Goal: Transaction & Acquisition: Purchase product/service

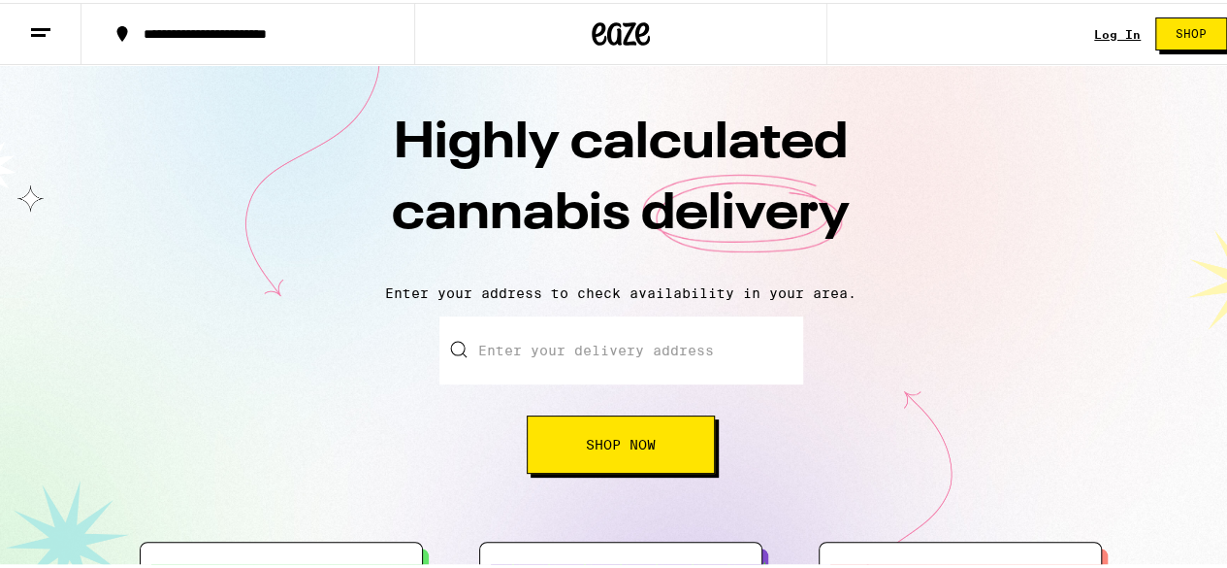
click at [1098, 30] on link "Log In" at bounding box center [1117, 31] width 47 height 13
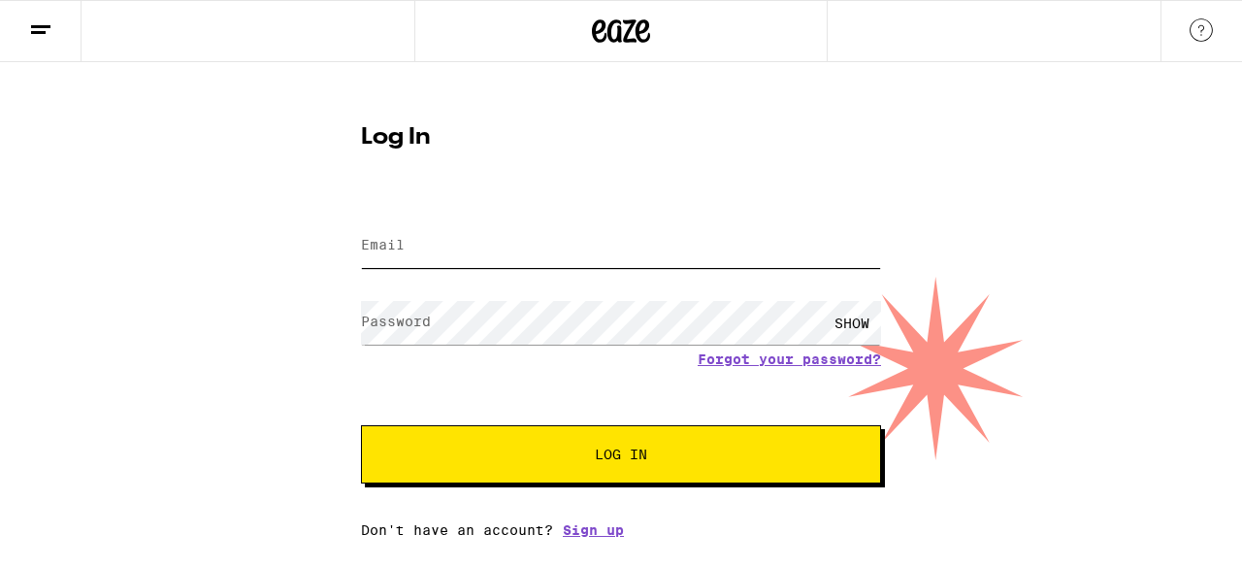
click at [519, 259] on input "Email" at bounding box center [621, 246] width 520 height 44
type input "rebecca11478@yahoo.com"
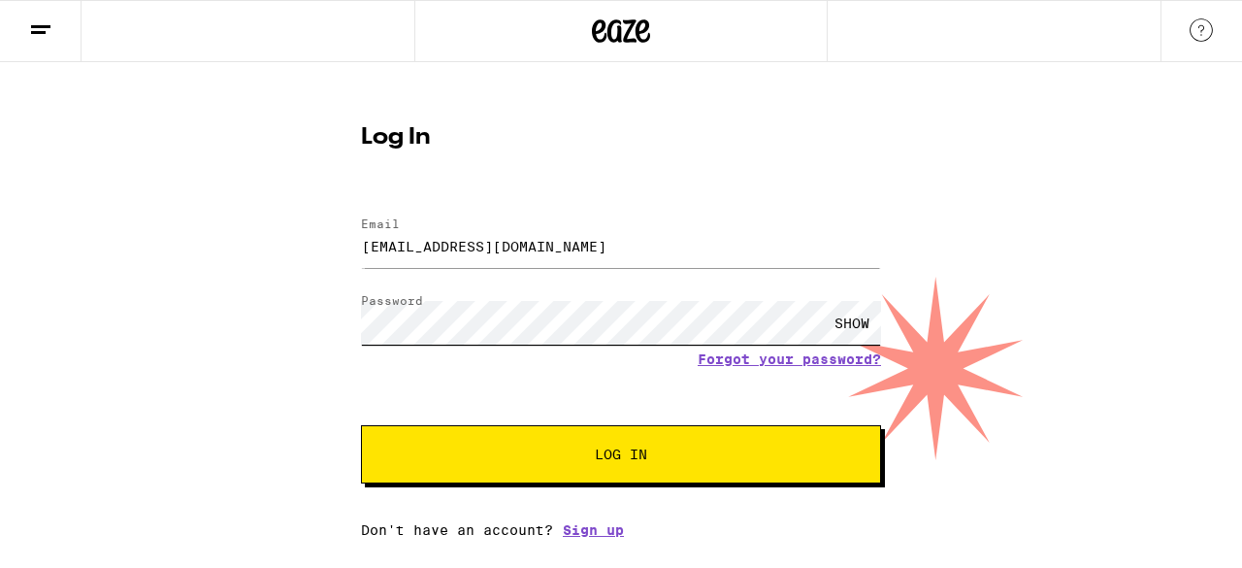
click at [361, 425] on button "Log In" at bounding box center [621, 454] width 520 height 58
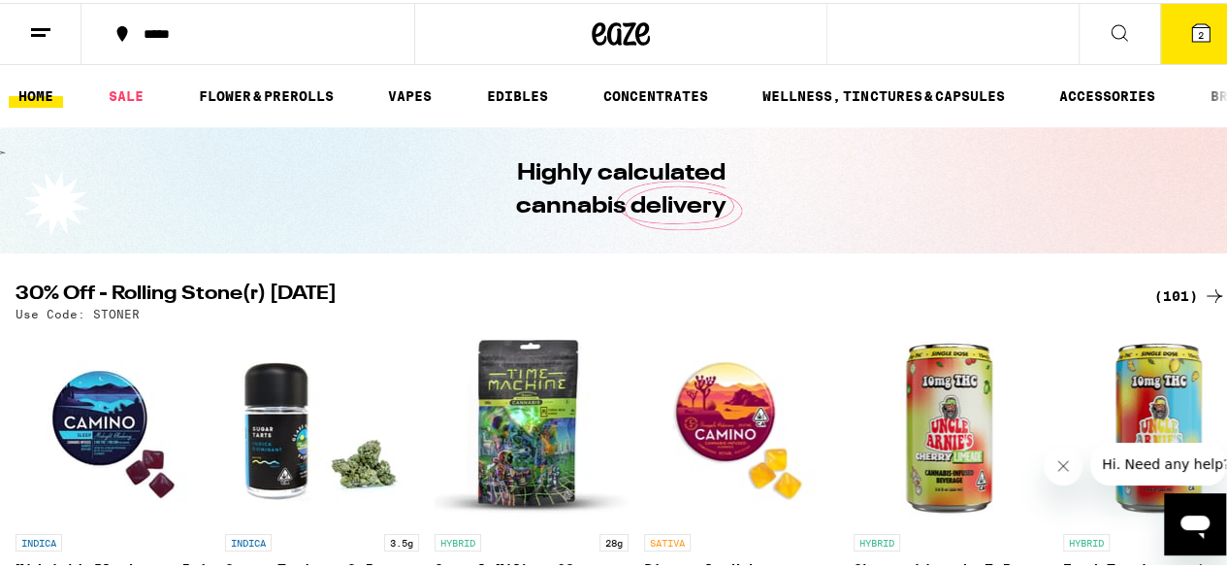
click at [1192, 24] on icon at bounding box center [1200, 29] width 17 height 17
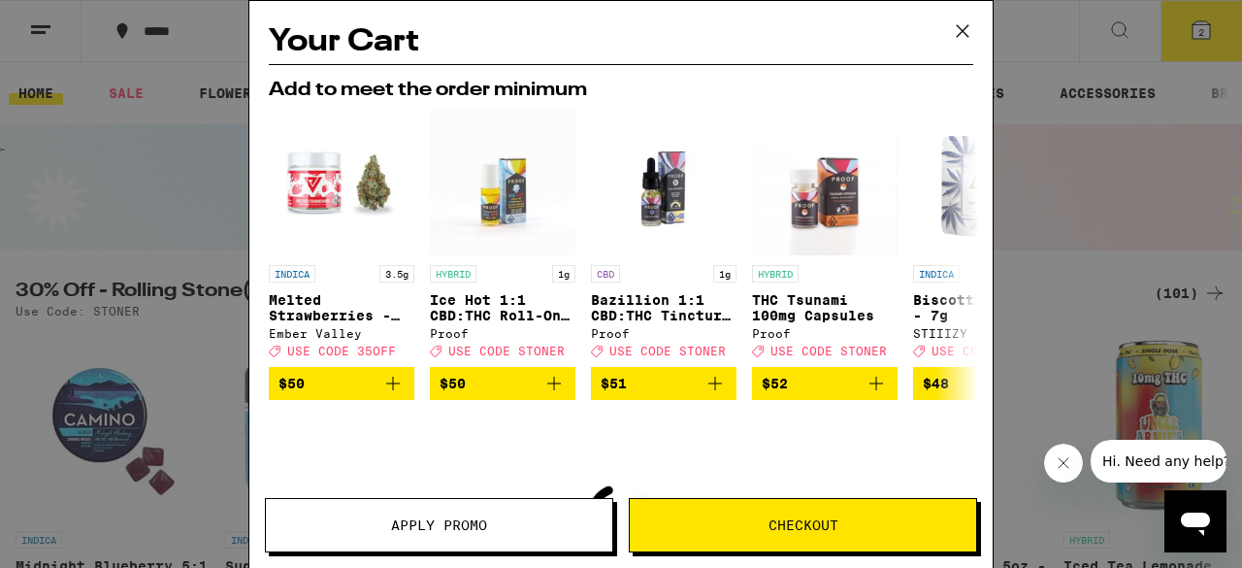
click at [964, 34] on icon at bounding box center [962, 30] width 29 height 29
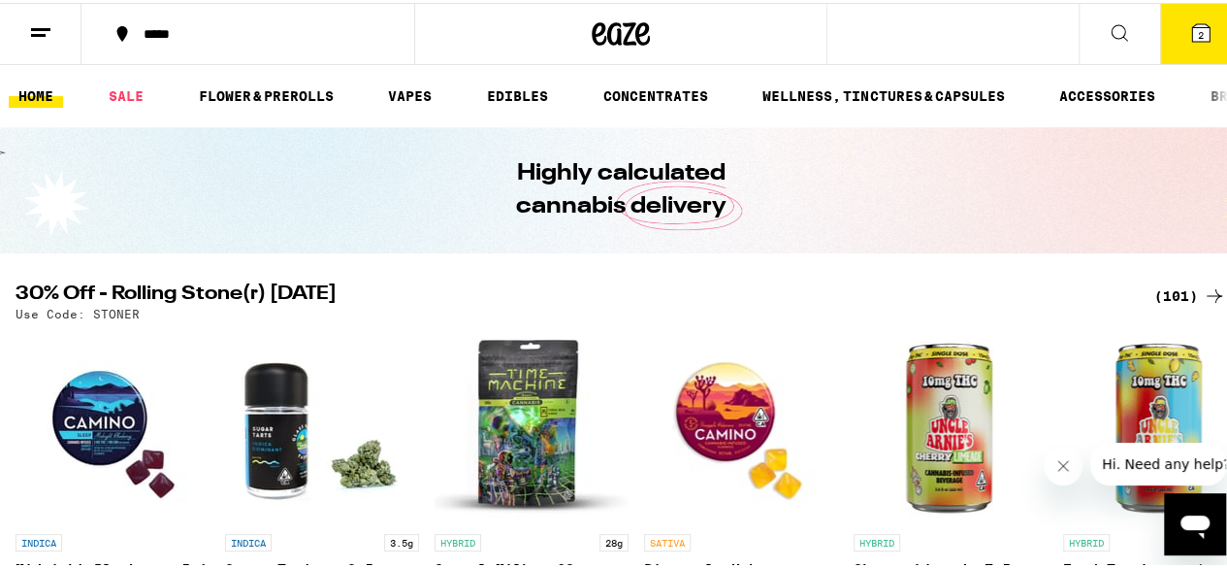
click at [41, 89] on link "HOME" at bounding box center [36, 93] width 54 height 23
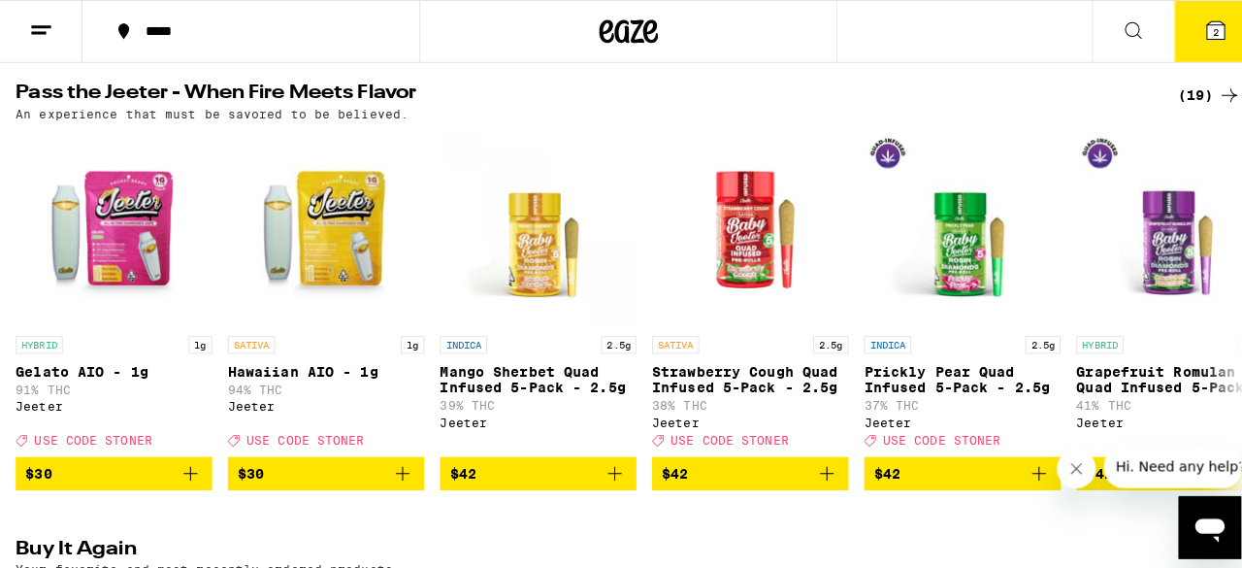
scroll to position [679, 0]
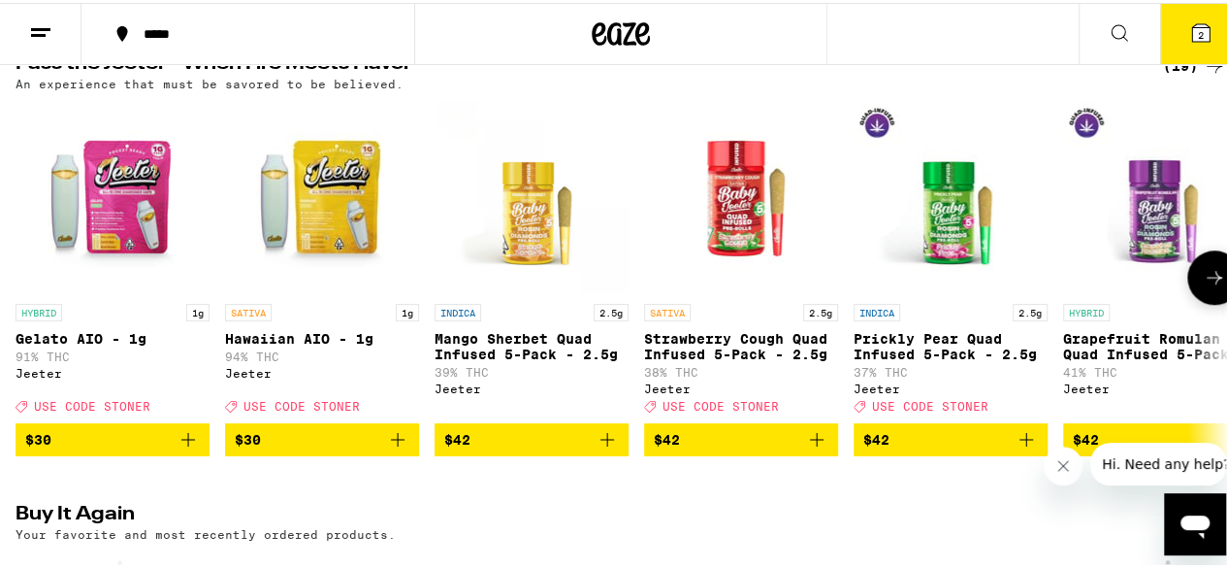
click at [332, 238] on img "Open page for Hawaiian AIO - 1g from Jeeter" at bounding box center [322, 194] width 194 height 194
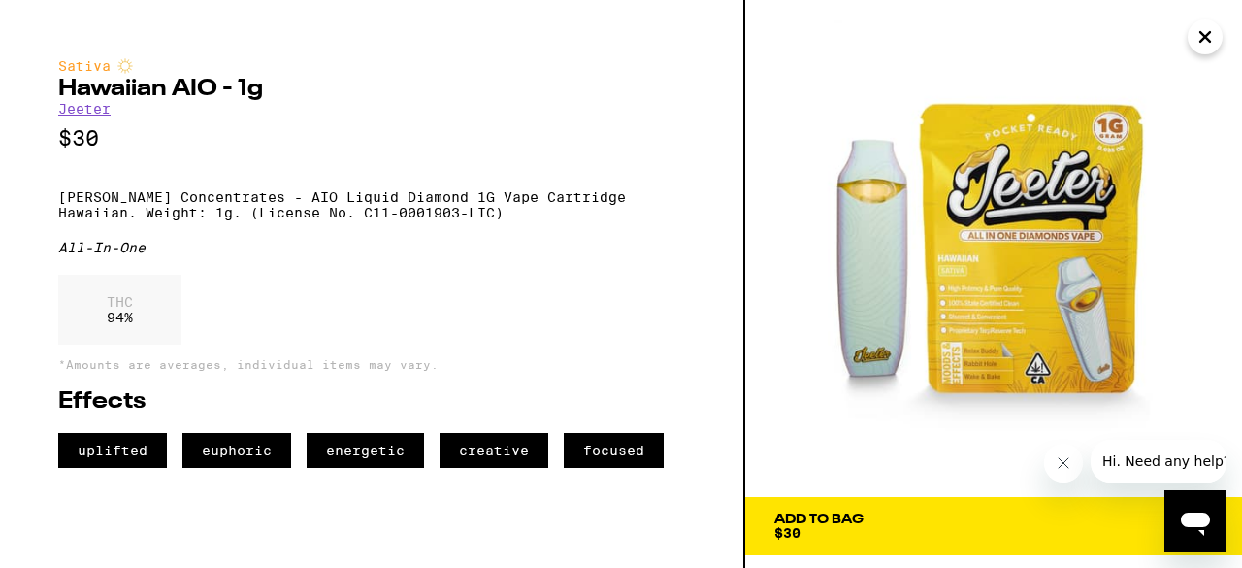
scroll to position [741, 0]
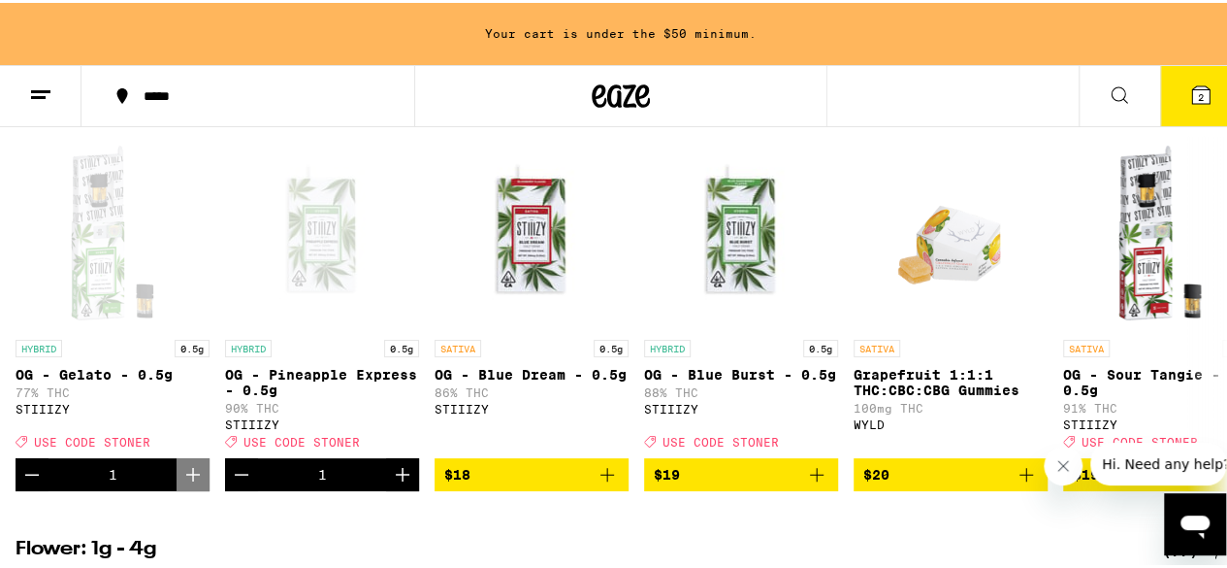
scroll to position [1164, 0]
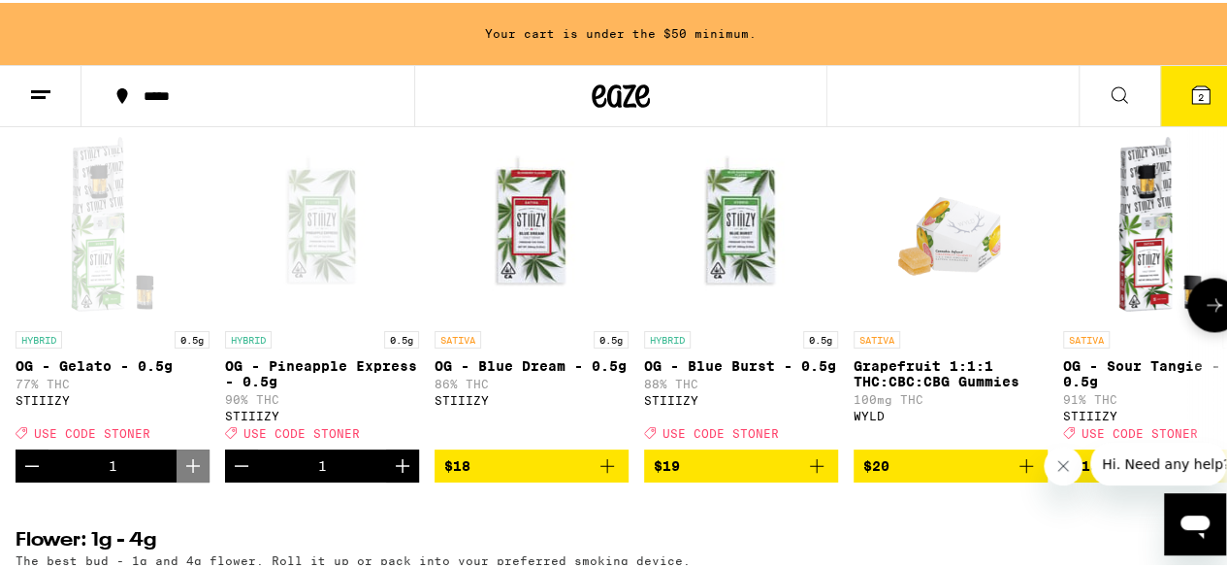
click at [1203, 313] on icon at bounding box center [1214, 301] width 23 height 23
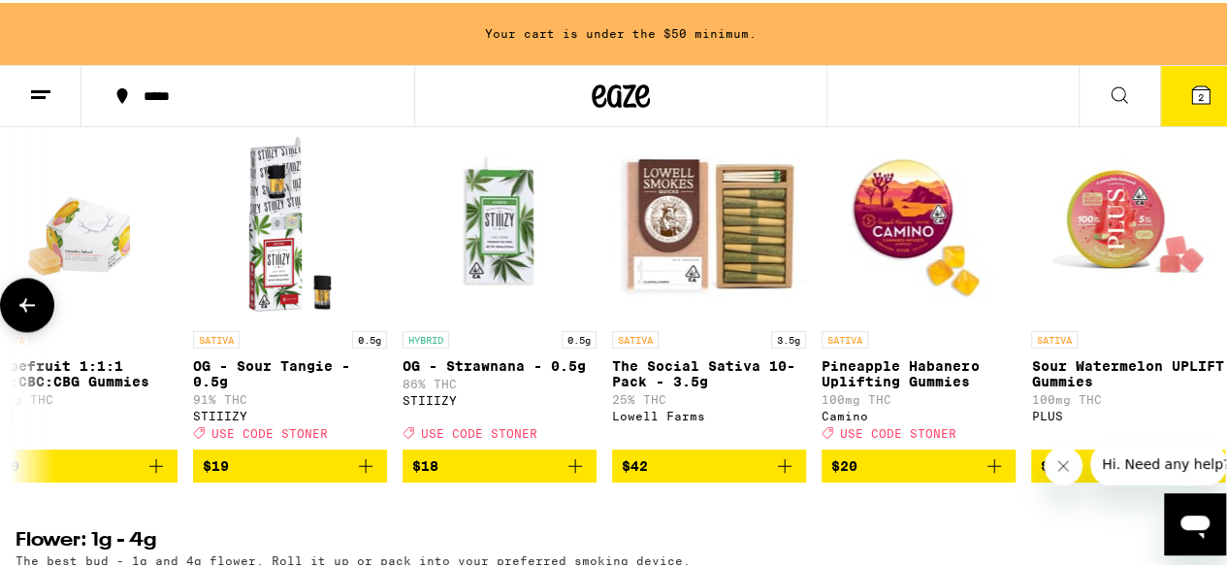
scroll to position [0, 899]
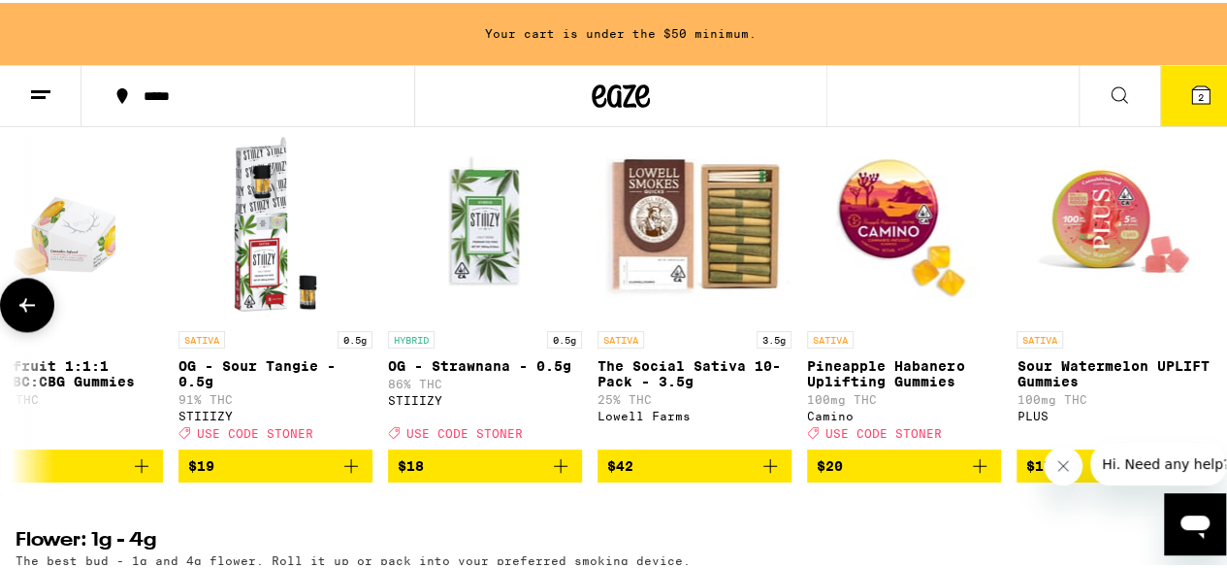
click at [44, 329] on button at bounding box center [27, 302] width 54 height 54
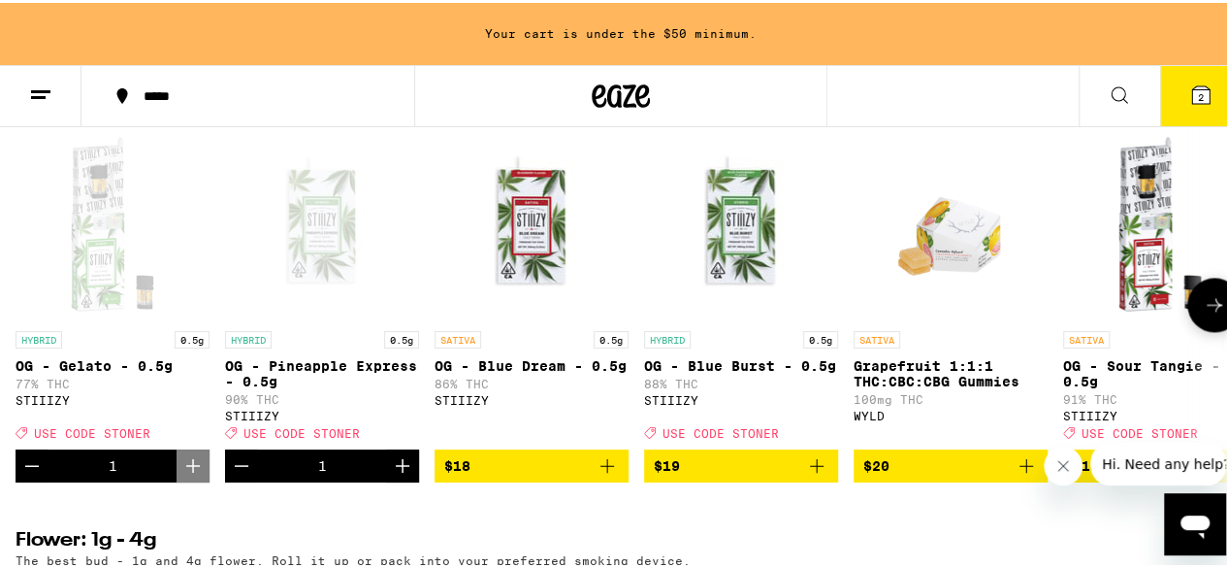
scroll to position [0, 0]
click at [605, 474] on icon "Add to bag" at bounding box center [607, 462] width 23 height 23
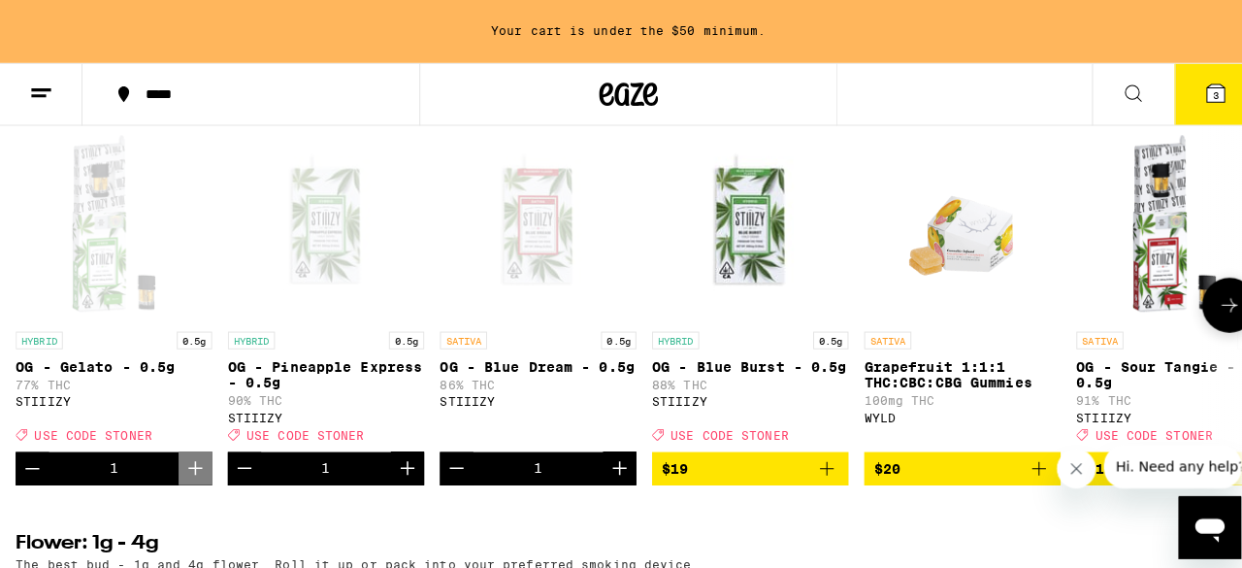
scroll to position [1102, 0]
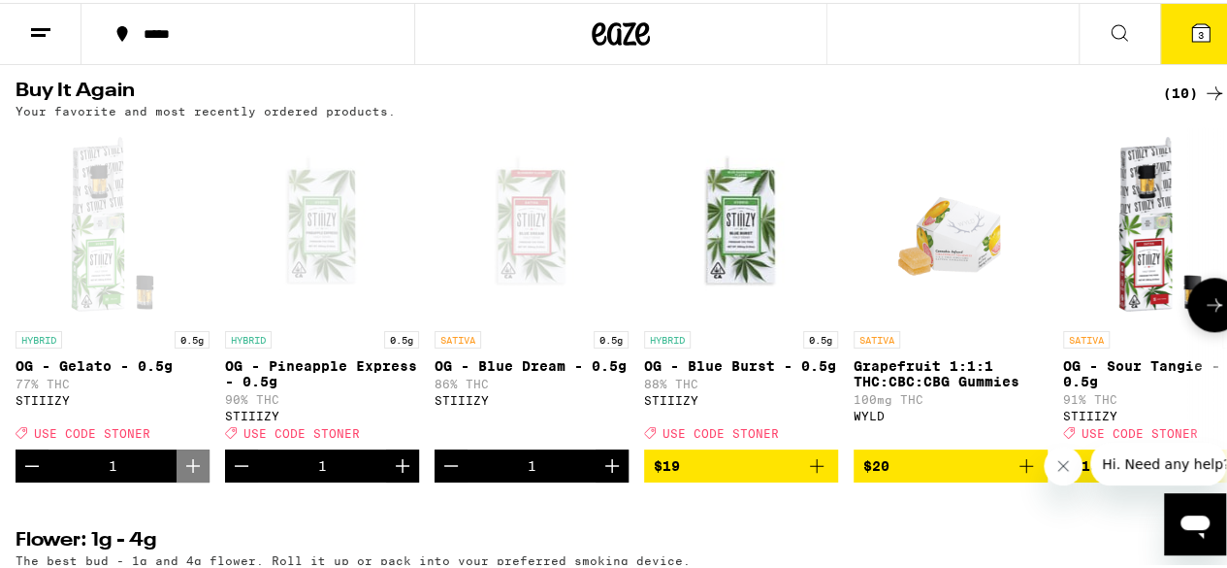
click at [813, 474] on icon "Add to bag" at bounding box center [816, 462] width 23 height 23
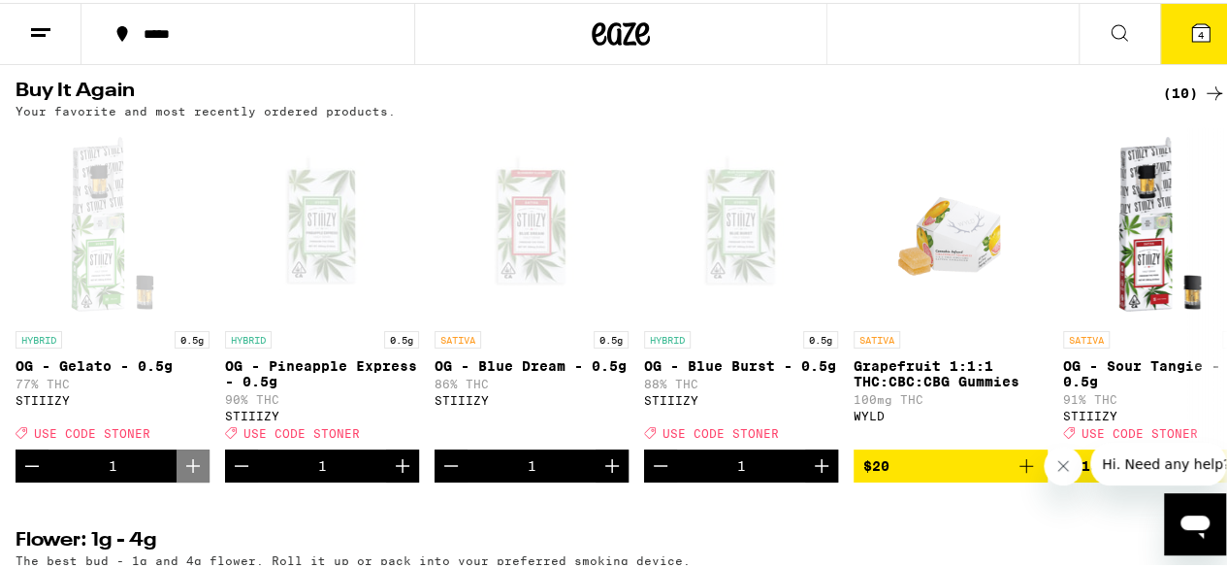
click at [1198, 32] on span "4" at bounding box center [1201, 32] width 6 height 12
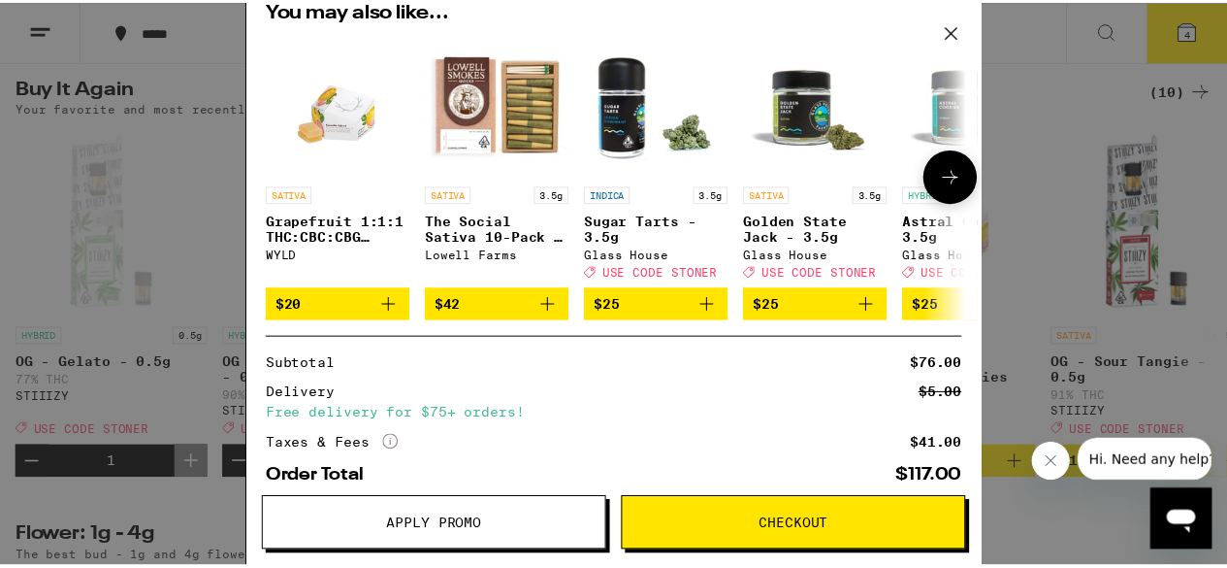
scroll to position [388, 0]
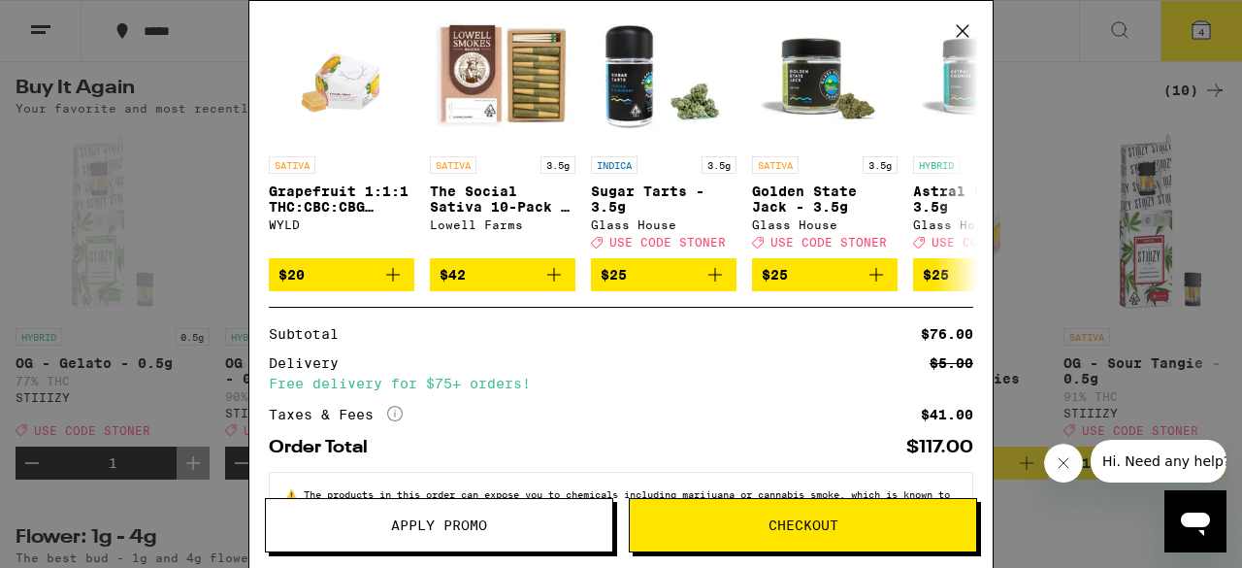
click at [508, 532] on span "Apply Promo" at bounding box center [439, 525] width 346 height 14
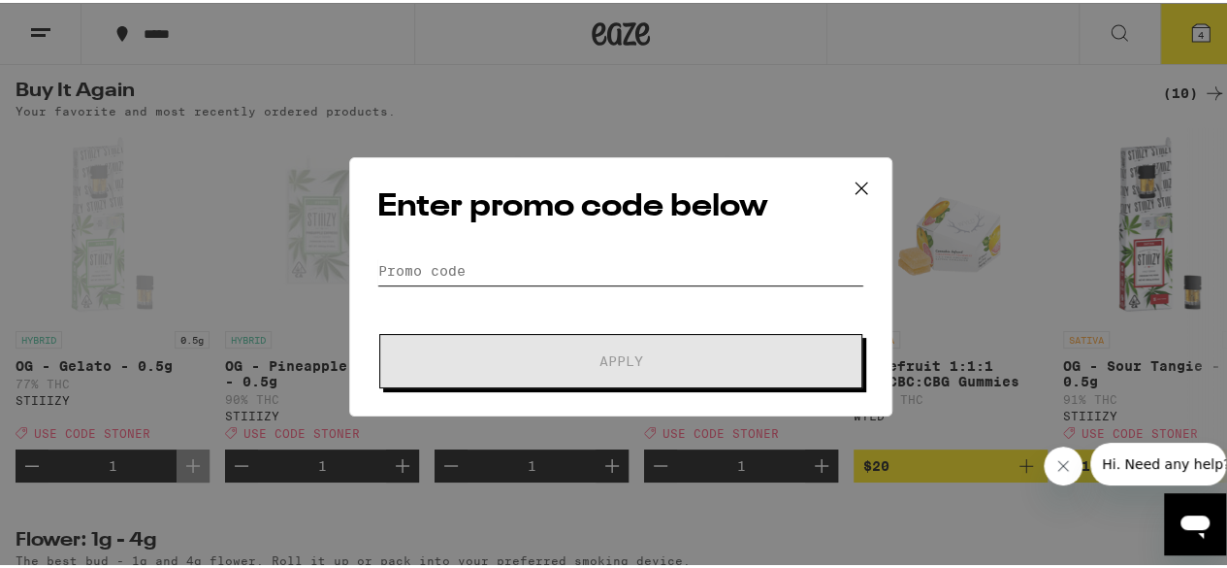
click at [436, 279] on input "Promo Code" at bounding box center [620, 267] width 487 height 29
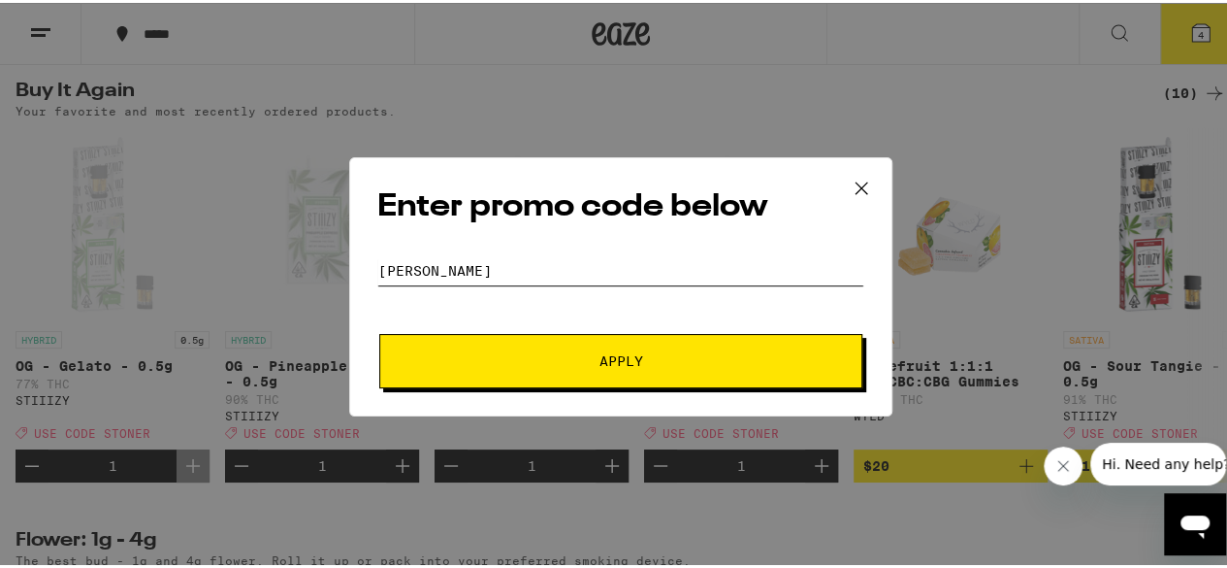
type input "[PERSON_NAME]"
click at [379, 331] on button "Apply" at bounding box center [620, 358] width 483 height 54
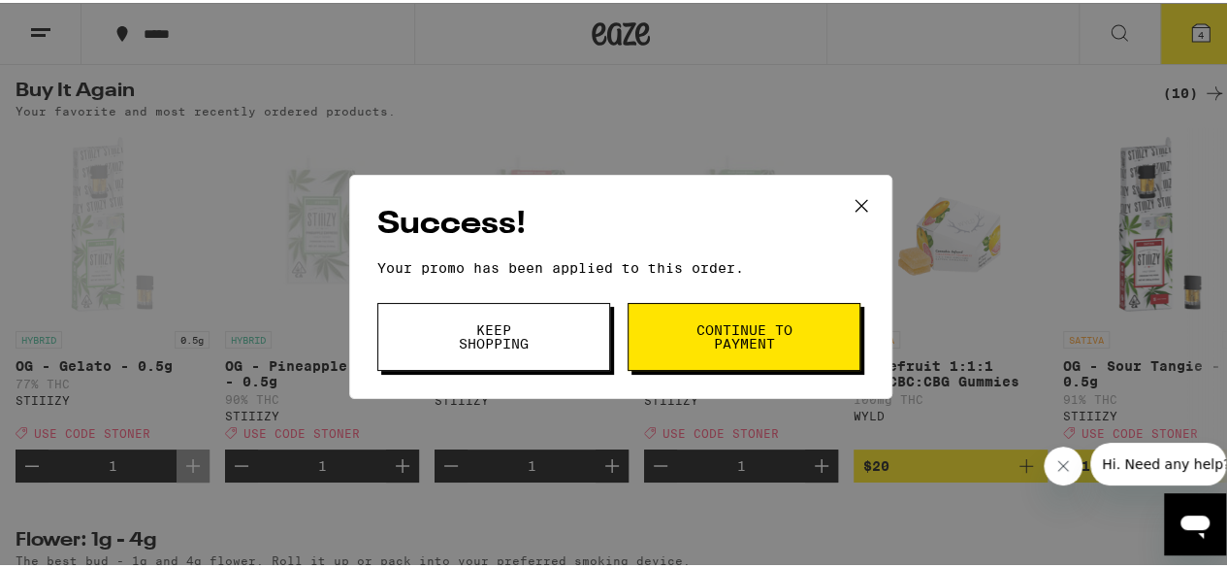
click at [779, 325] on span "Continue to payment" at bounding box center [744, 333] width 99 height 27
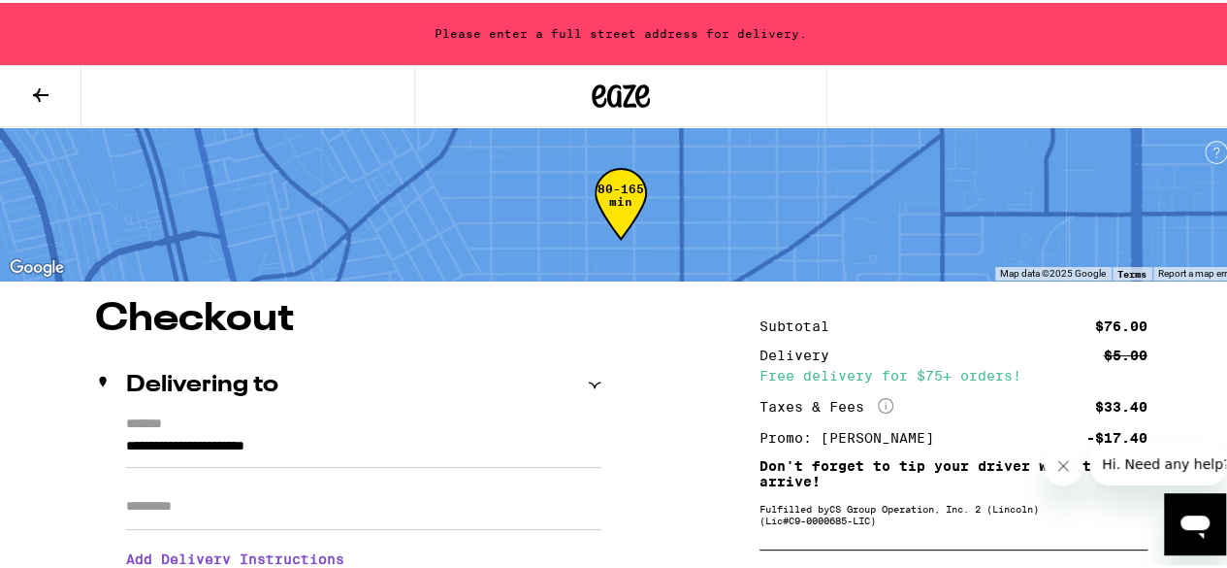
click at [260, 454] on input "**********" at bounding box center [363, 448] width 475 height 33
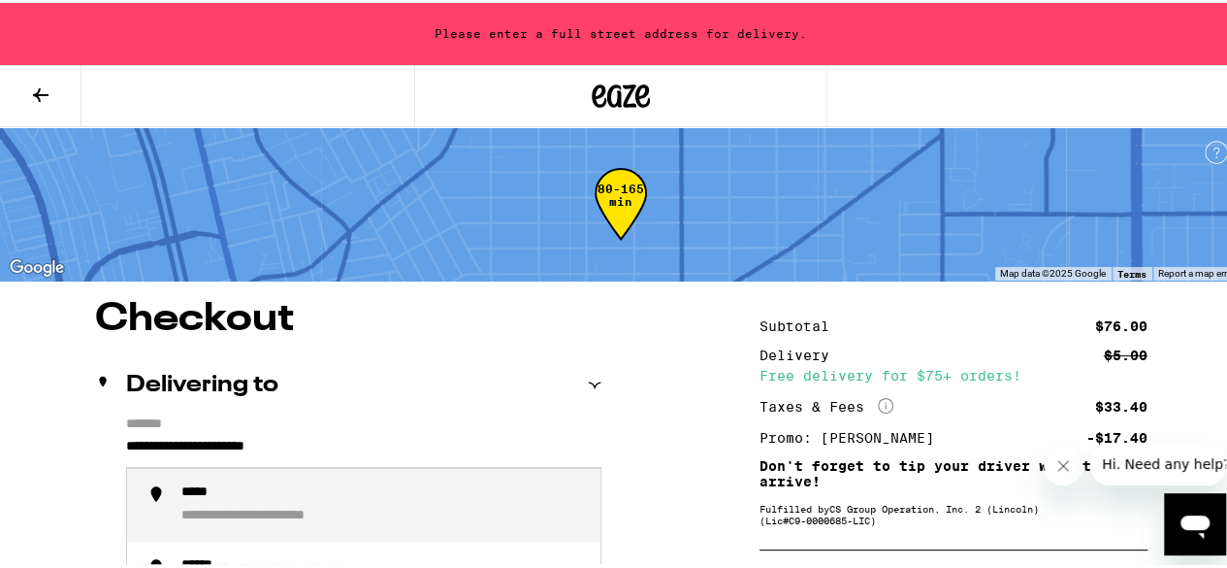
drag, startPoint x: 266, startPoint y: 445, endPoint x: 91, endPoint y: 436, distance: 174.9
click at [95, 436] on div "**********" at bounding box center [348, 497] width 506 height 168
type input "**********"
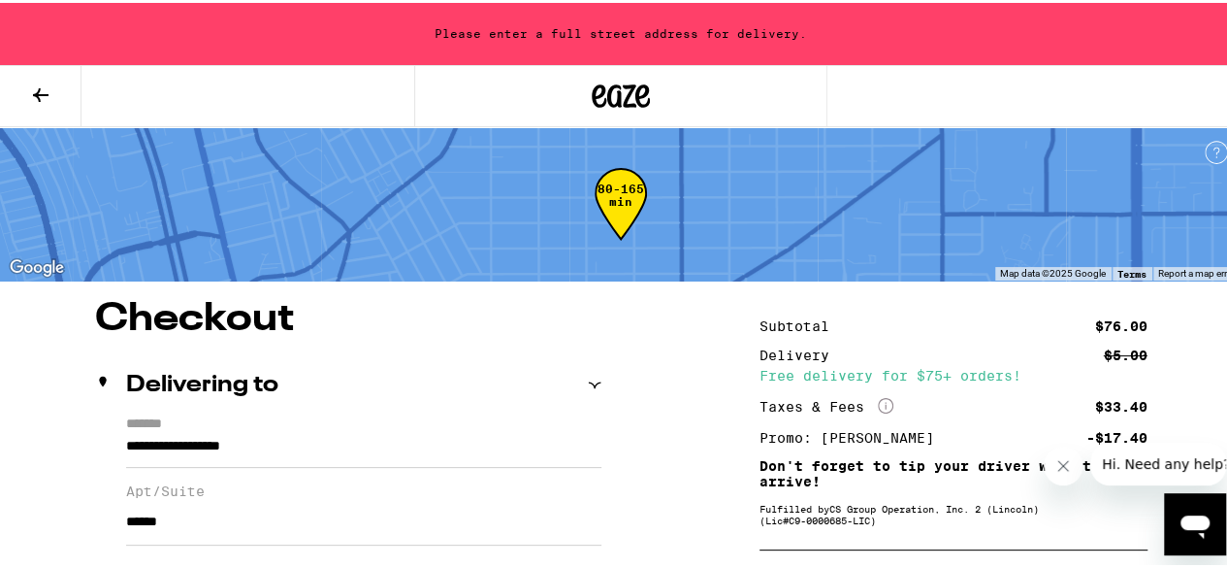
type input "******"
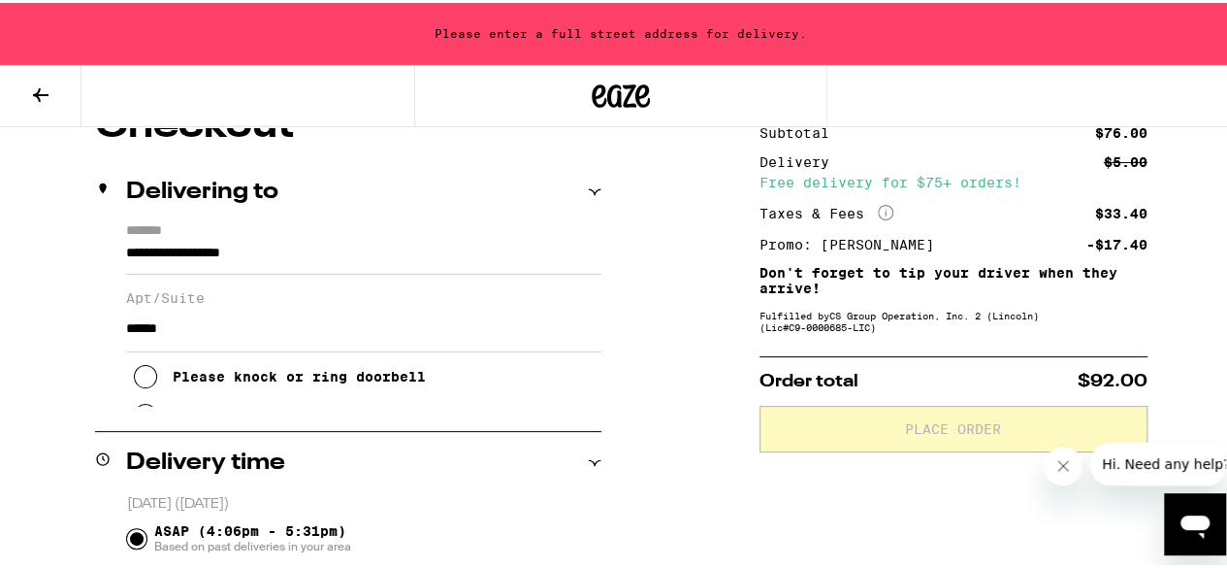
scroll to position [223, 0]
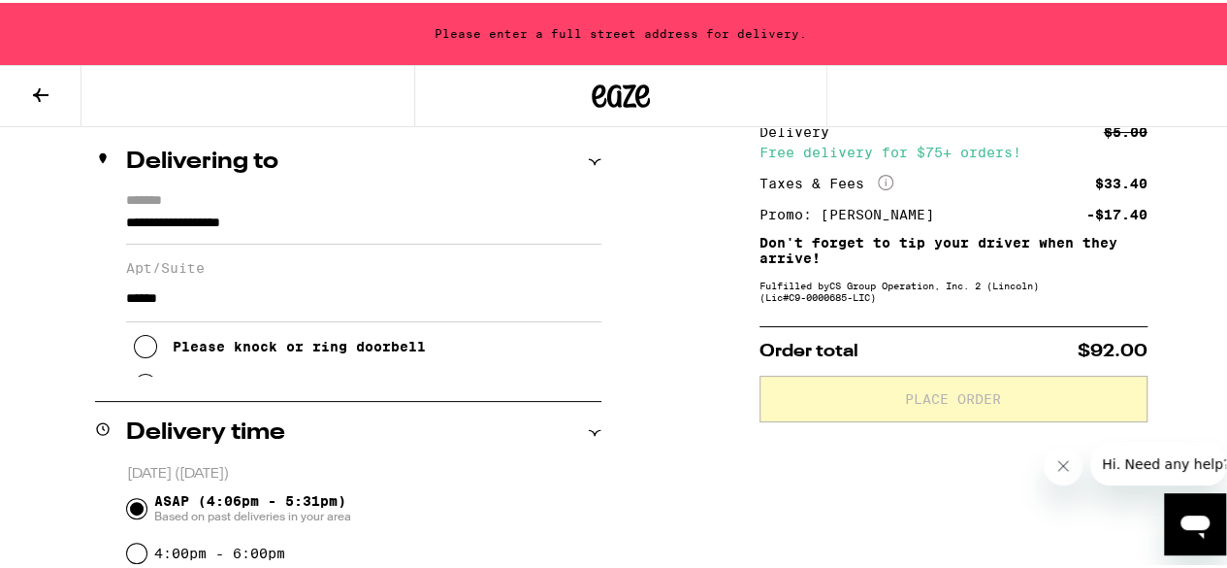
click at [338, 220] on input "**********" at bounding box center [363, 225] width 475 height 33
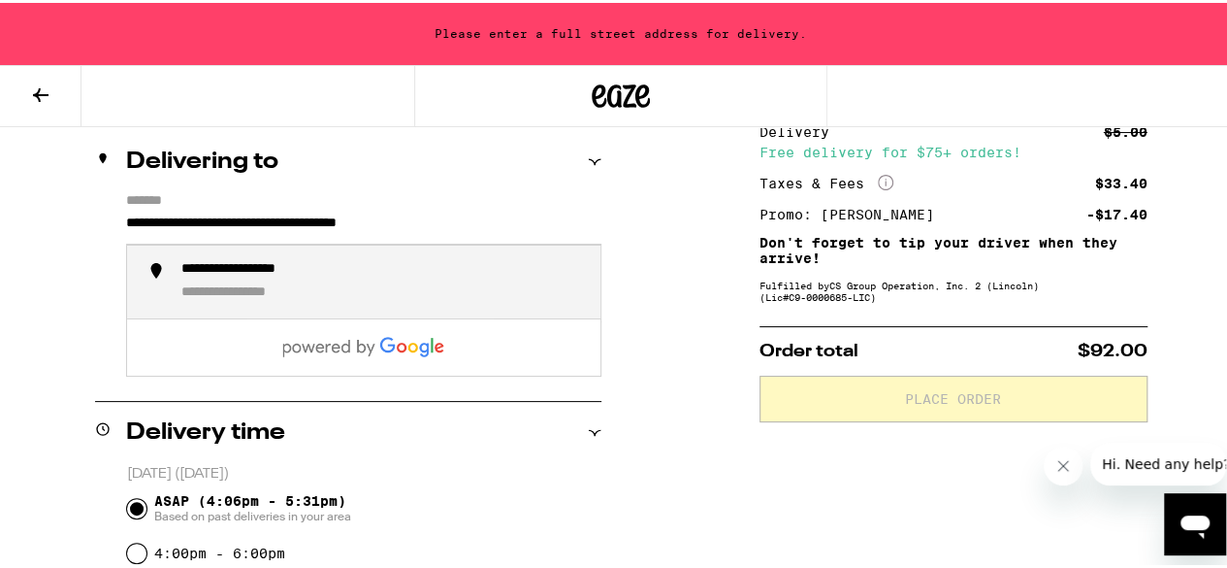
type input "**********"
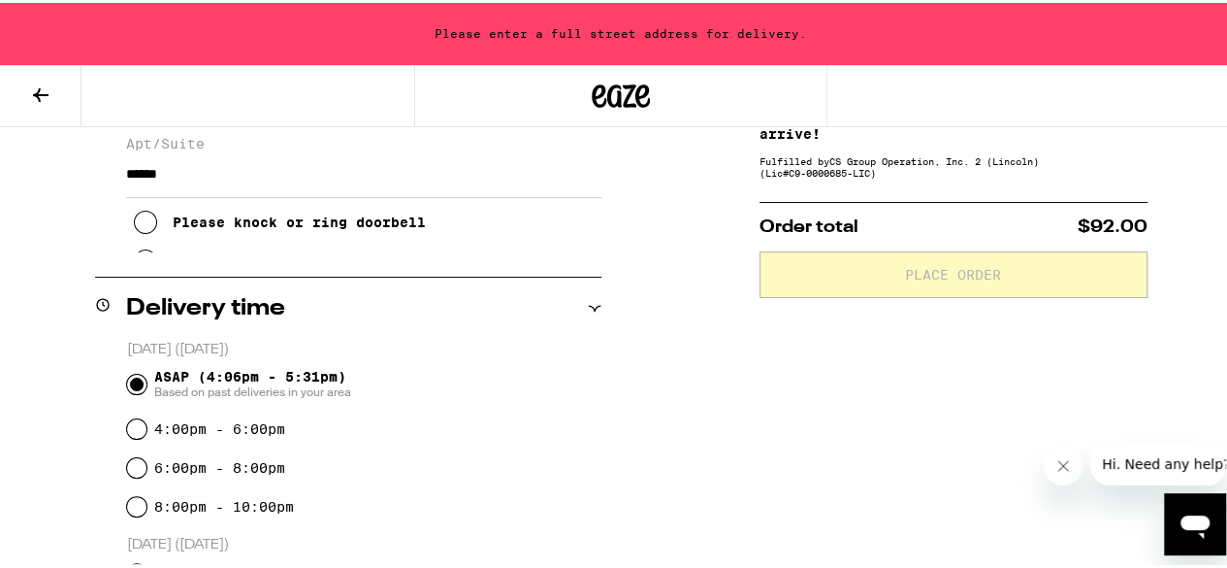
scroll to position [320, 0]
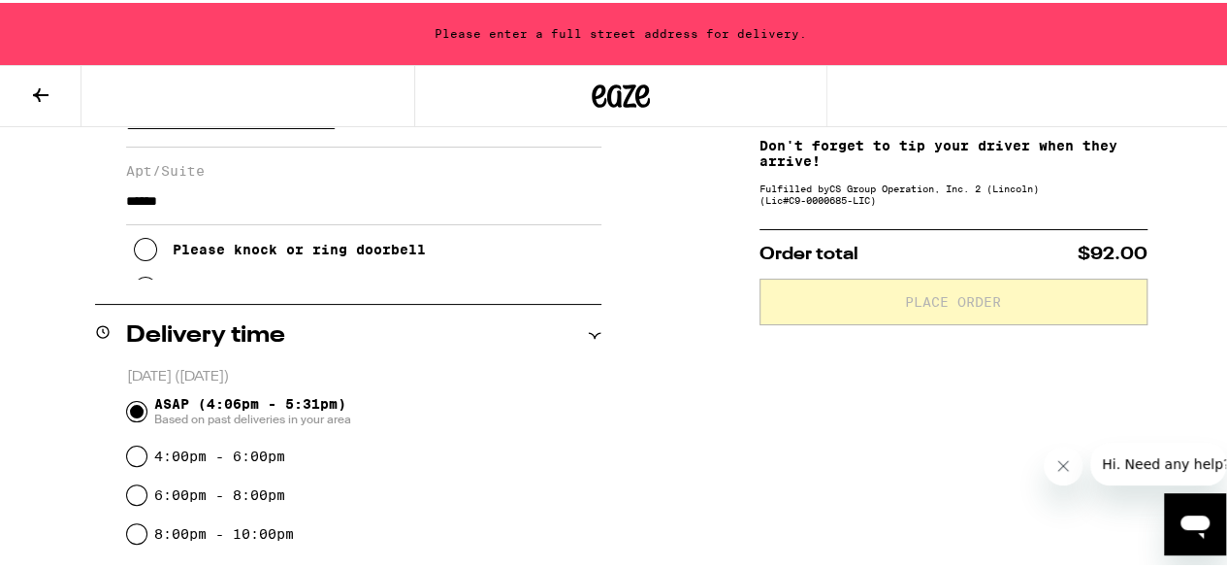
click at [140, 255] on icon at bounding box center [145, 246] width 23 height 23
click at [142, 254] on icon at bounding box center [146, 247] width 16 height 16
click at [143, 248] on icon at bounding box center [145, 246] width 23 height 23
click at [138, 254] on icon at bounding box center [146, 247] width 16 height 16
click at [146, 254] on icon at bounding box center [146, 247] width 16 height 16
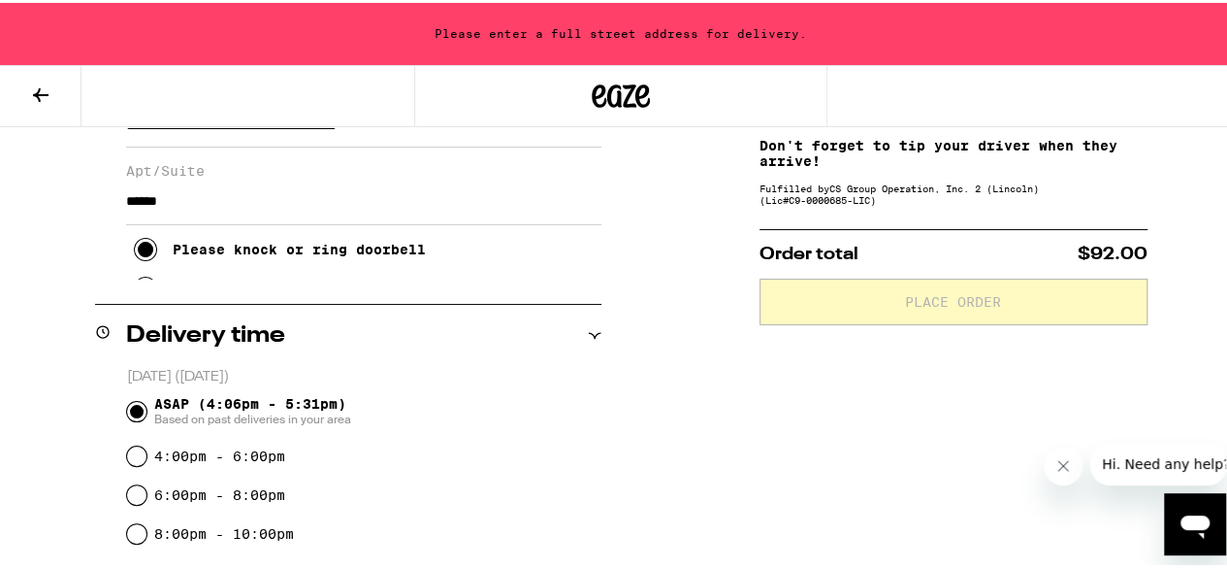
click at [140, 254] on icon at bounding box center [146, 247] width 16 height 16
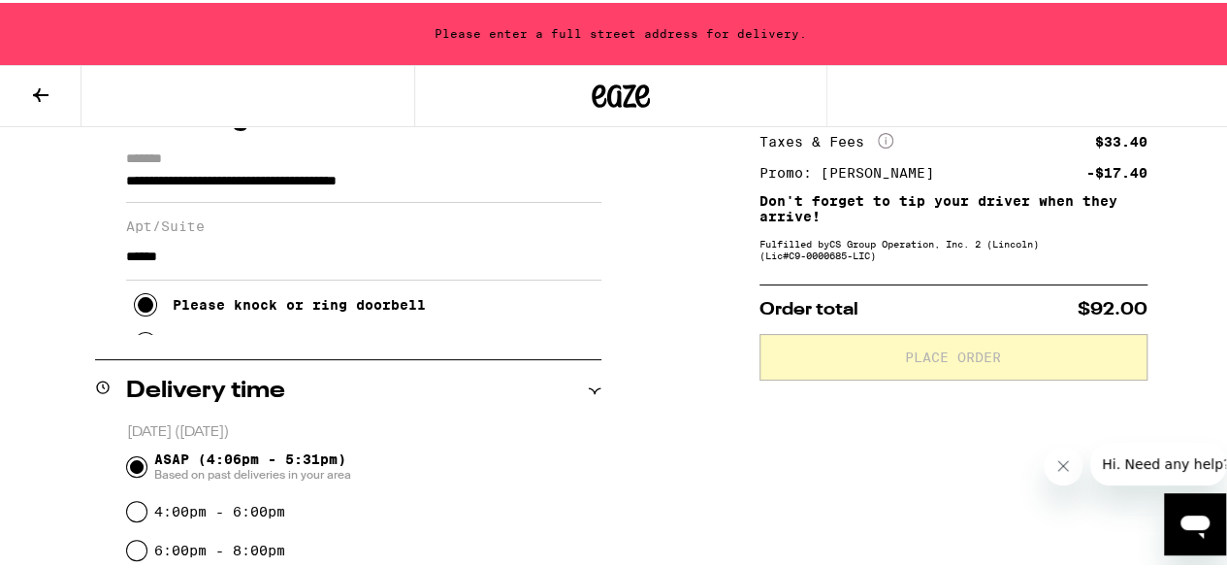
scroll to position [223, 0]
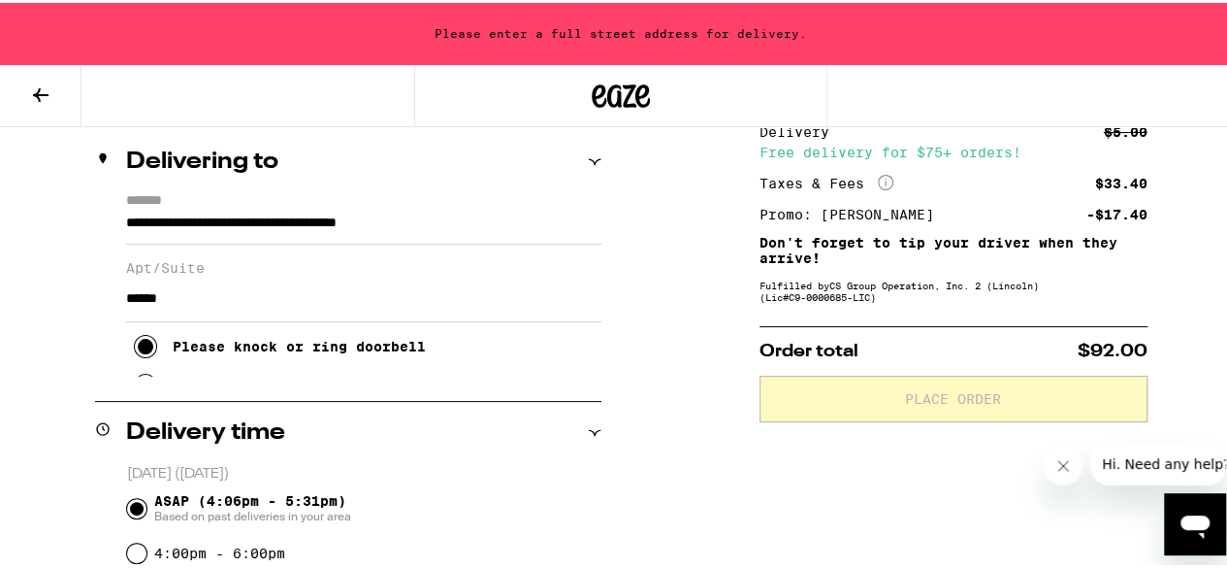
click at [208, 290] on input "******" at bounding box center [363, 296] width 475 height 47
click at [145, 351] on icon at bounding box center [146, 344] width 16 height 16
click at [150, 355] on icon at bounding box center [145, 343] width 23 height 23
drag, startPoint x: 134, startPoint y: 358, endPoint x: 79, endPoint y: 298, distance: 81.7
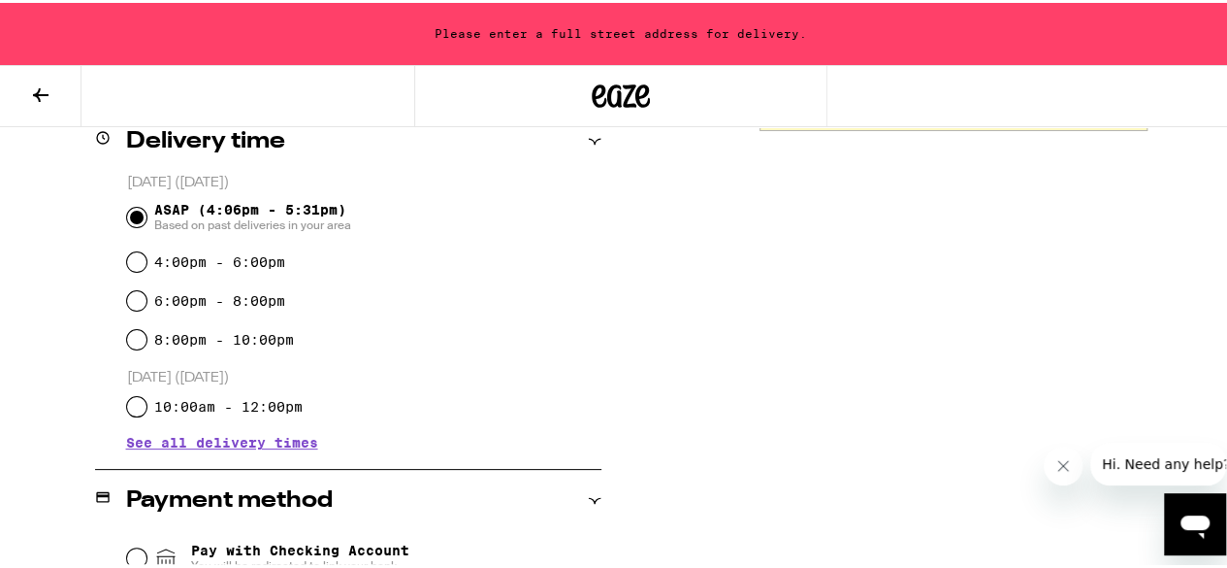
scroll to position [708, 0]
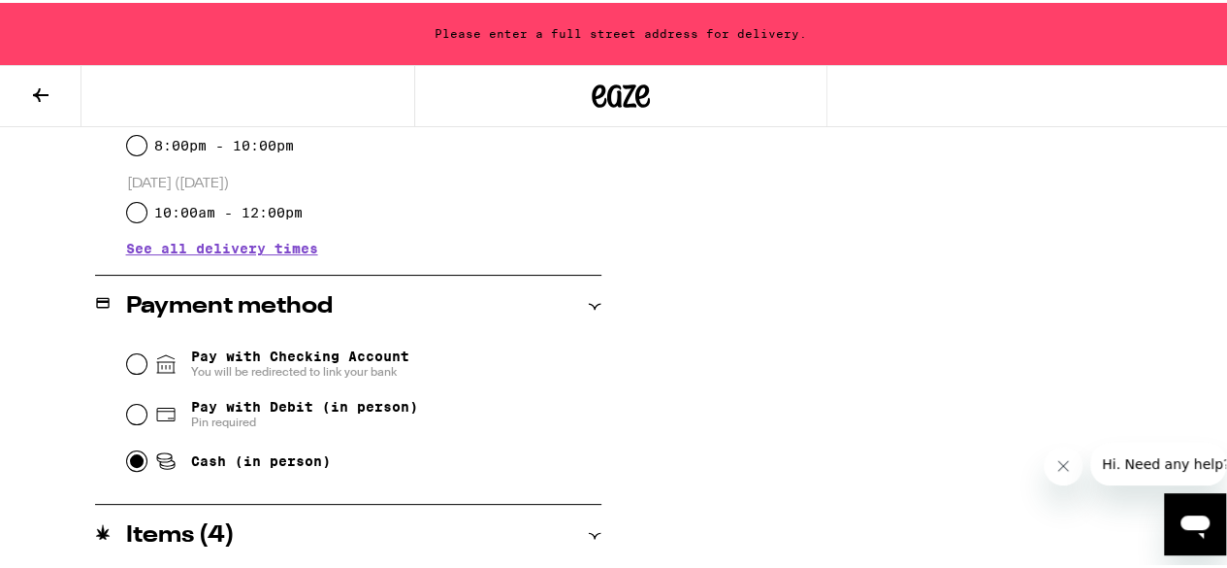
click at [134, 463] on input "Cash (in person)" at bounding box center [136, 457] width 19 height 19
radio input "true"
click at [675, 426] on div "**********" at bounding box center [621, 217] width 1242 height 1256
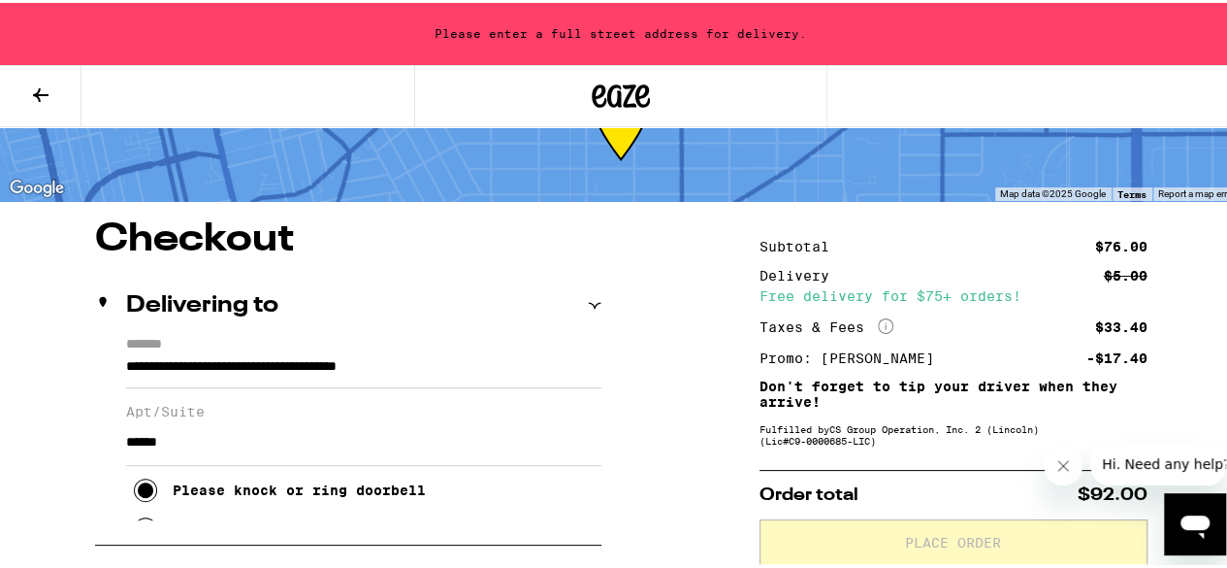
scroll to position [110, 0]
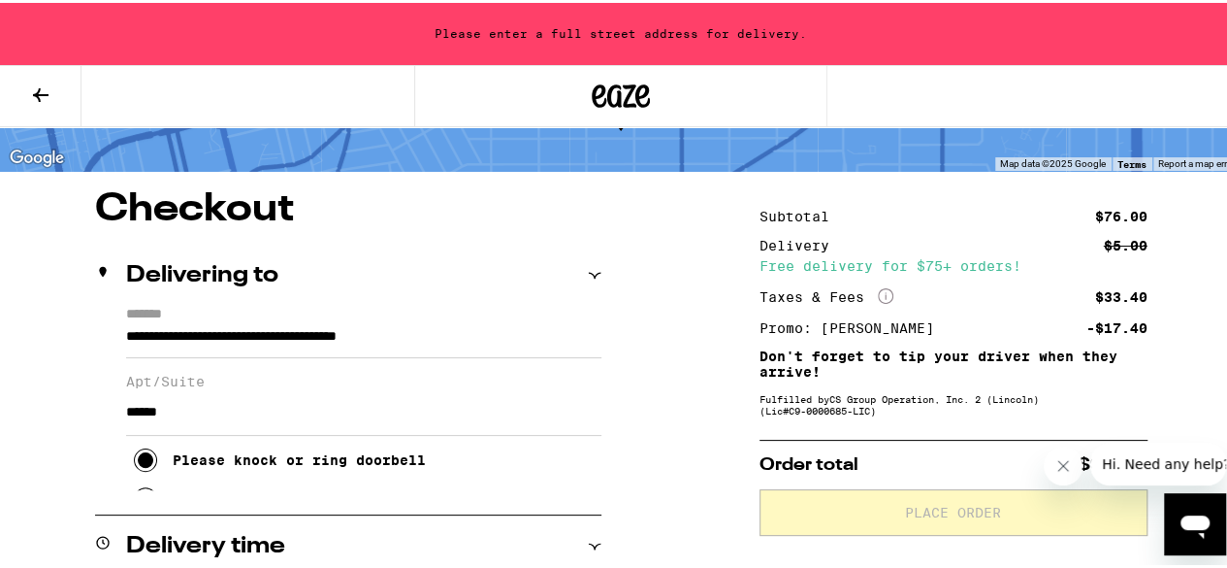
click at [441, 404] on input "******" at bounding box center [363, 409] width 475 height 47
type input "******"
click at [561, 344] on input "**********" at bounding box center [363, 338] width 475 height 33
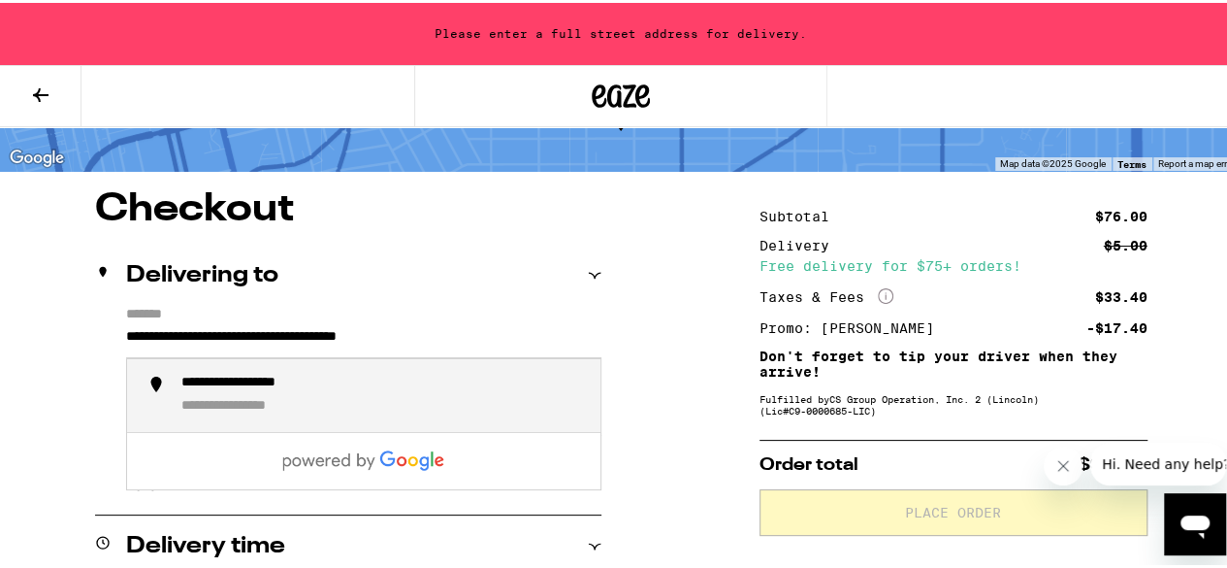
click at [392, 408] on div "**********" at bounding box center [383, 393] width 404 height 42
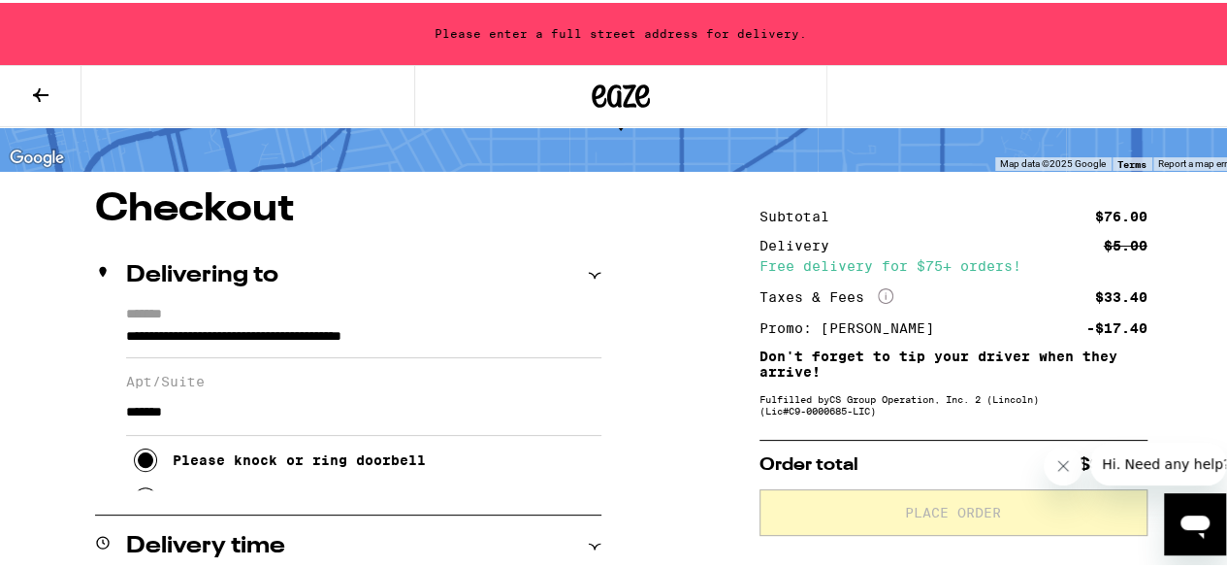
type input "**********"
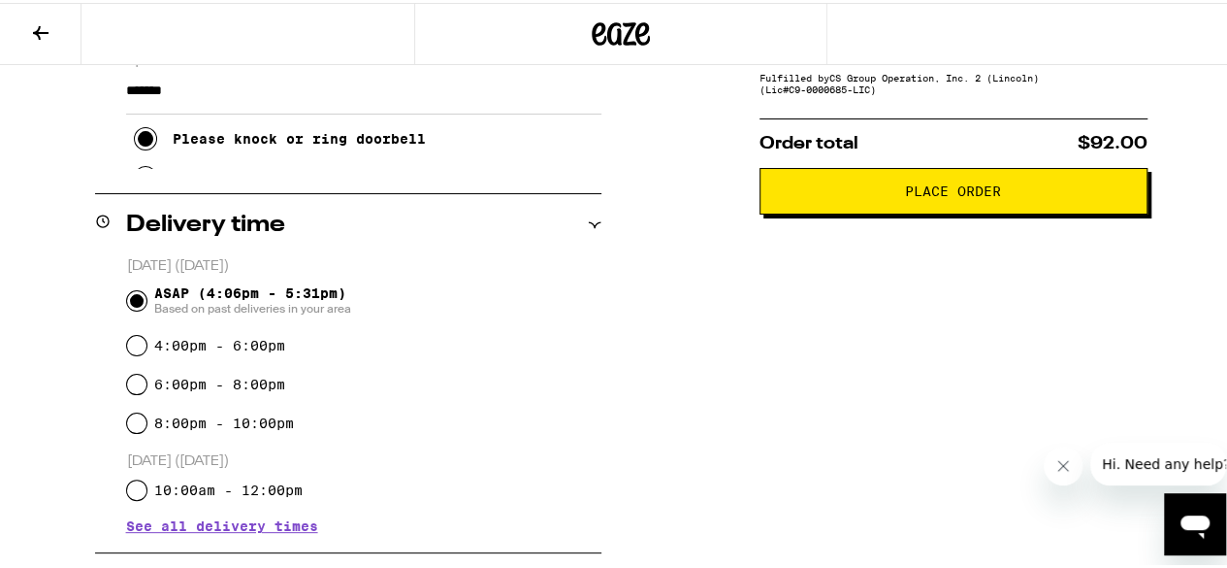
scroll to position [339, 0]
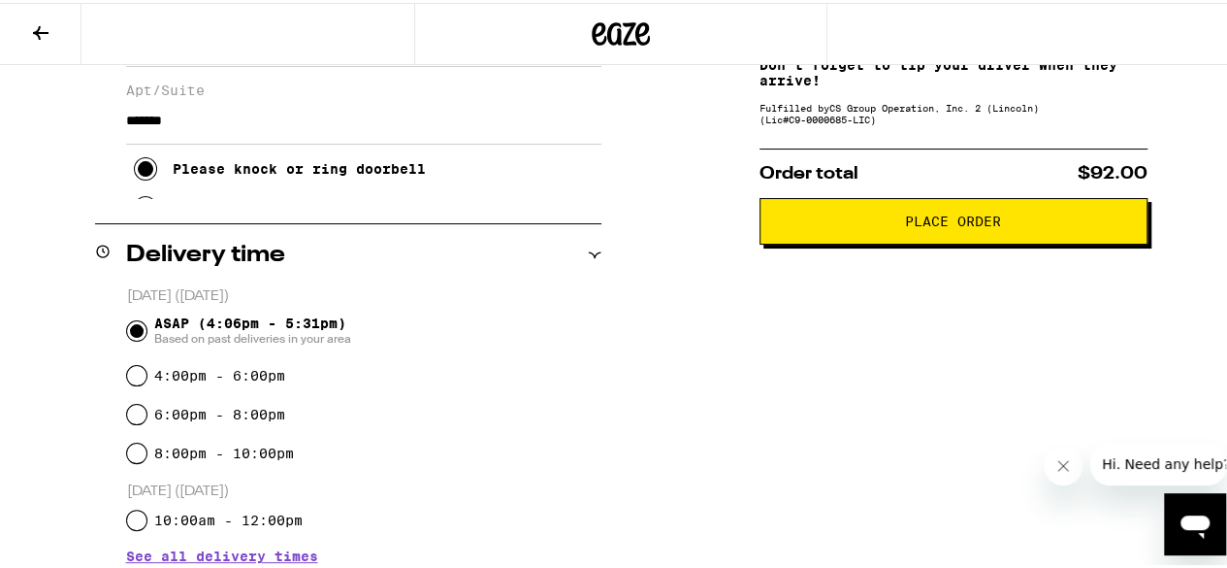
click at [929, 225] on span "Place Order" at bounding box center [953, 219] width 96 height 14
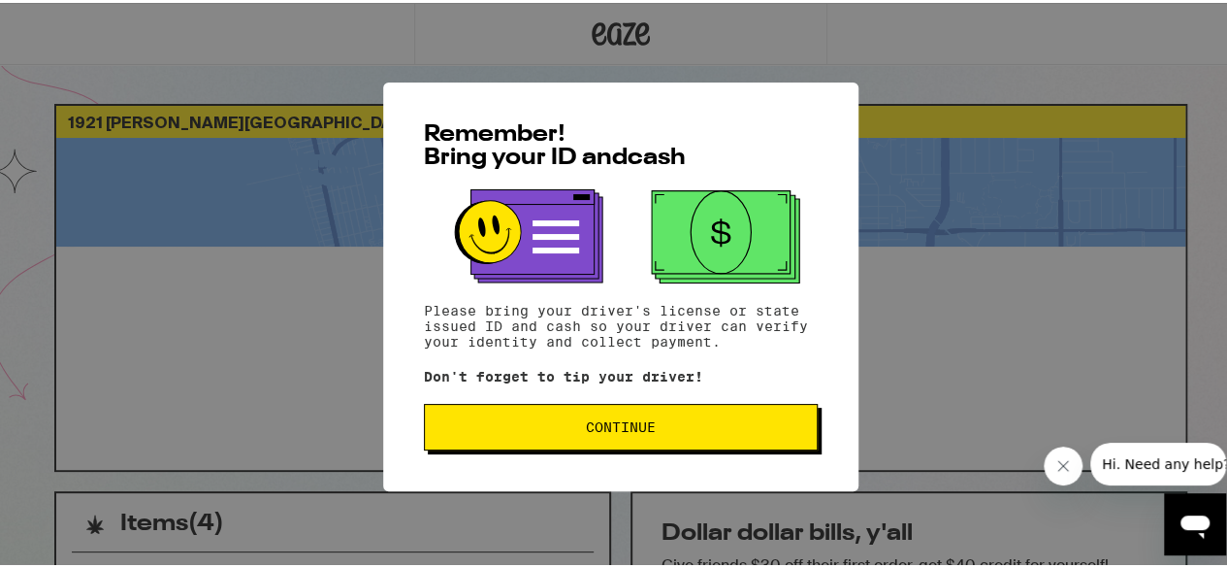
click at [664, 431] on span "Continue" at bounding box center [621, 424] width 361 height 14
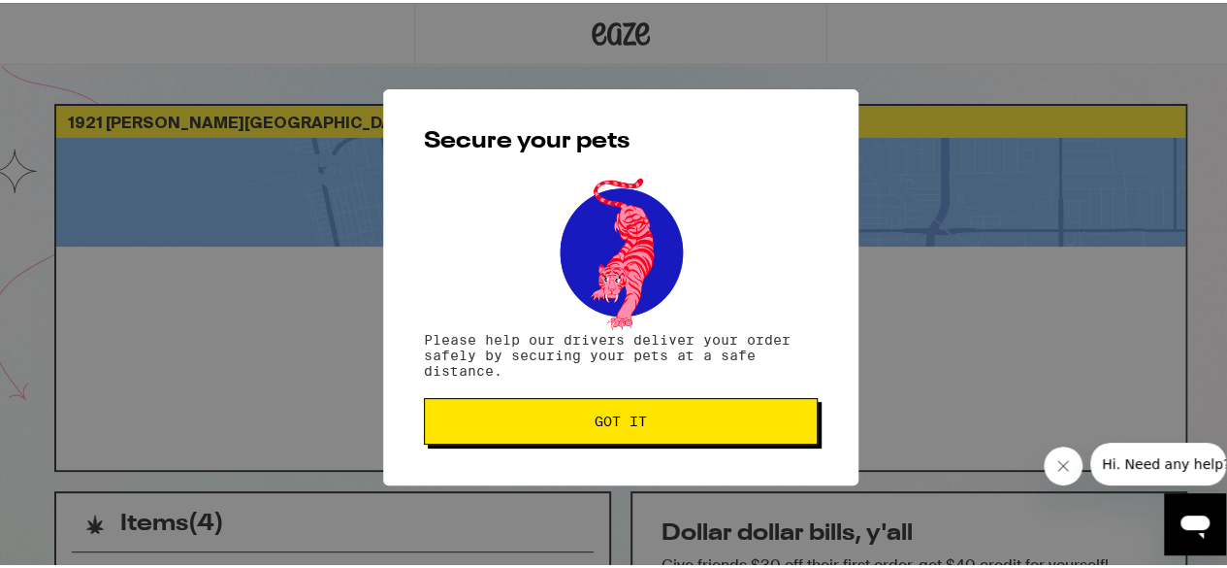
click at [654, 420] on span "Got it" at bounding box center [621, 418] width 361 height 14
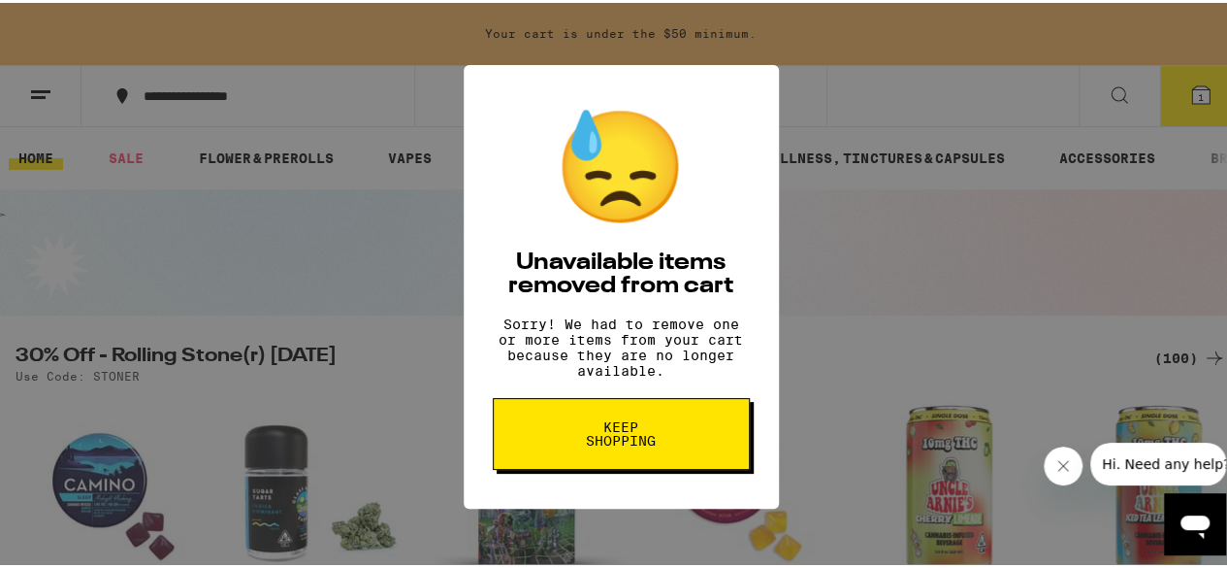
click at [626, 435] on span "Keep Shopping" at bounding box center [622, 430] width 100 height 27
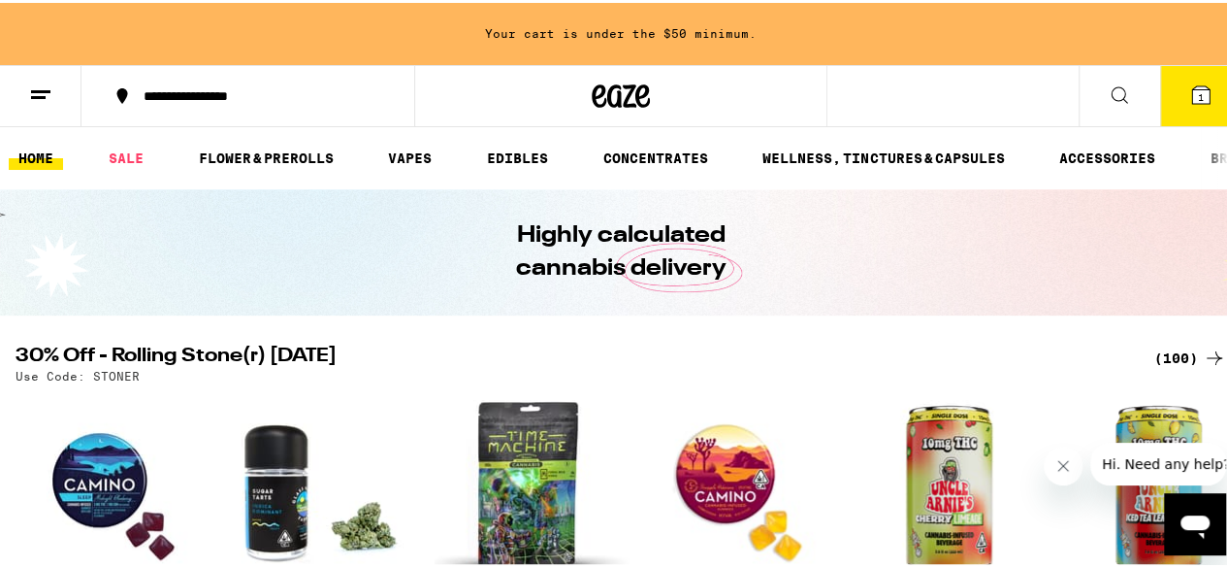
click at [1192, 88] on icon at bounding box center [1200, 91] width 17 height 17
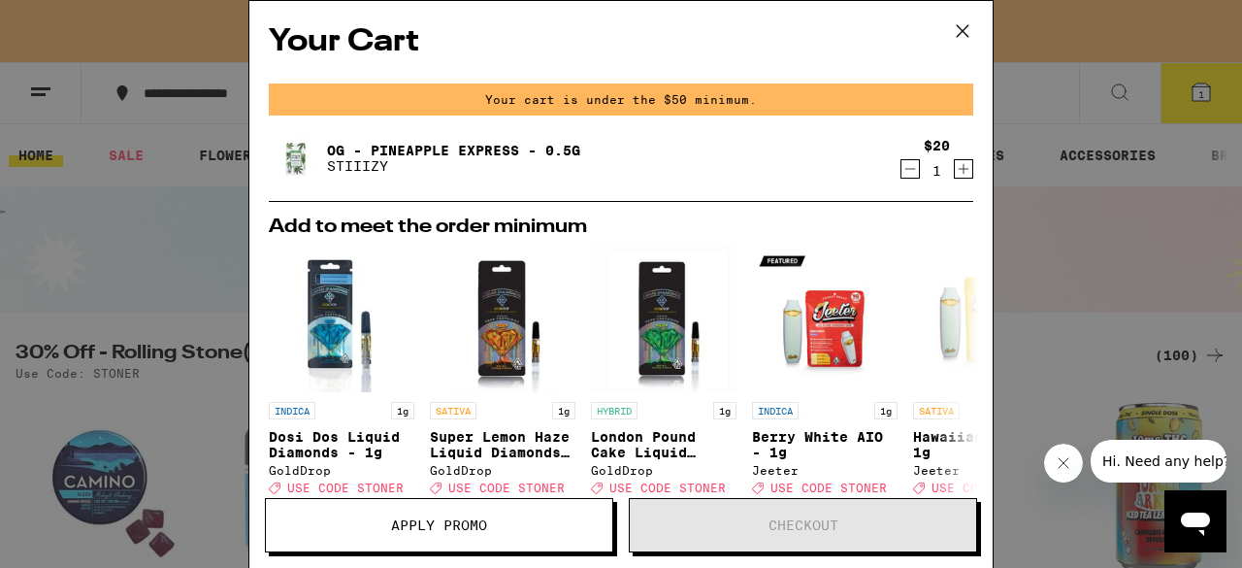
click at [1058, 331] on div "Your Cart Your cart is under the $50 minimum. OG - Pineapple Express - 0.5g STI…" at bounding box center [621, 284] width 1242 height 568
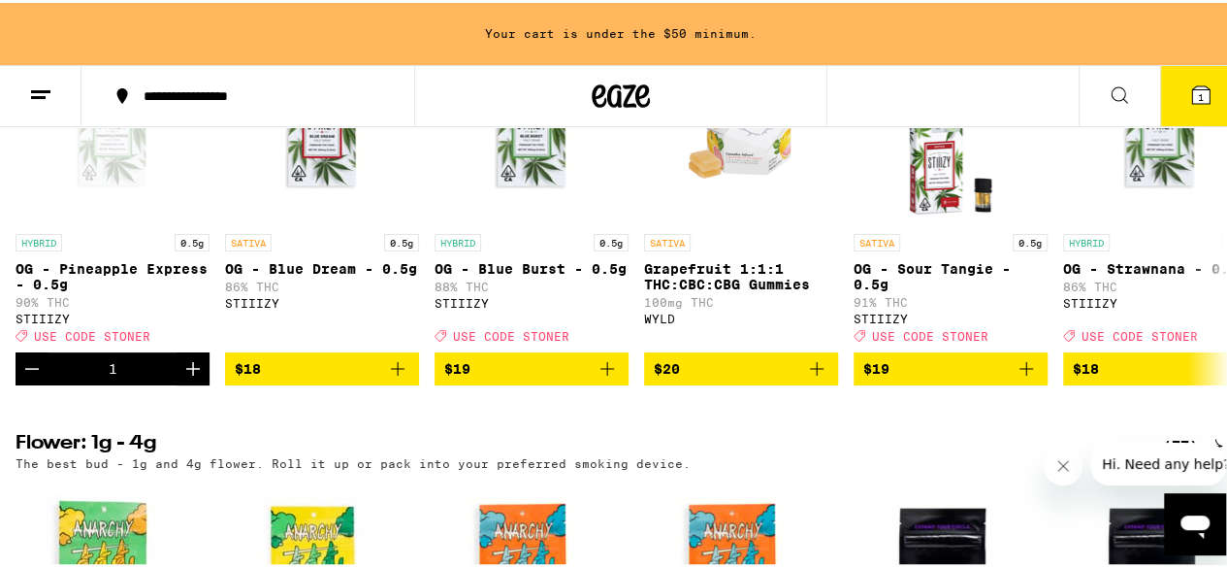
scroll to position [1164, 0]
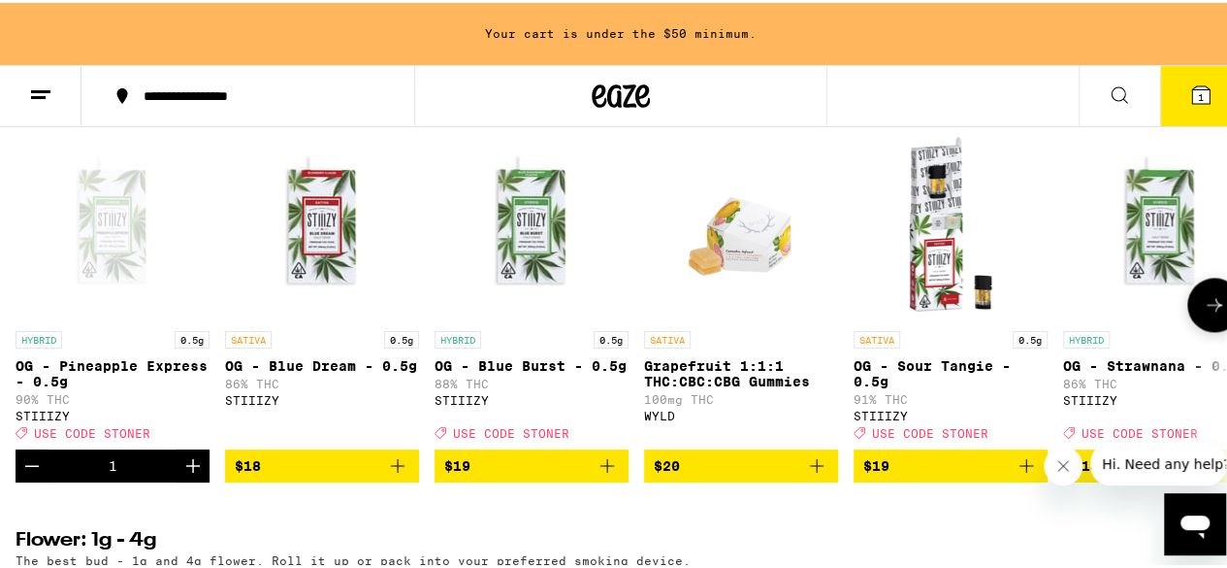
click at [1197, 329] on button at bounding box center [1215, 302] width 54 height 54
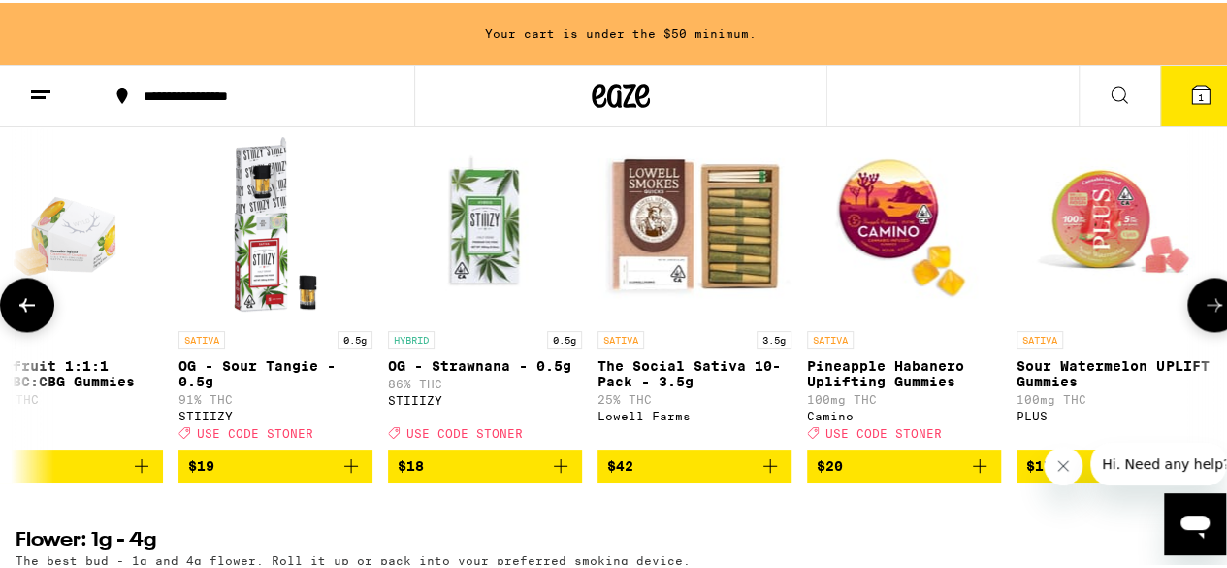
scroll to position [0, 690]
click at [15, 329] on button at bounding box center [27, 302] width 54 height 54
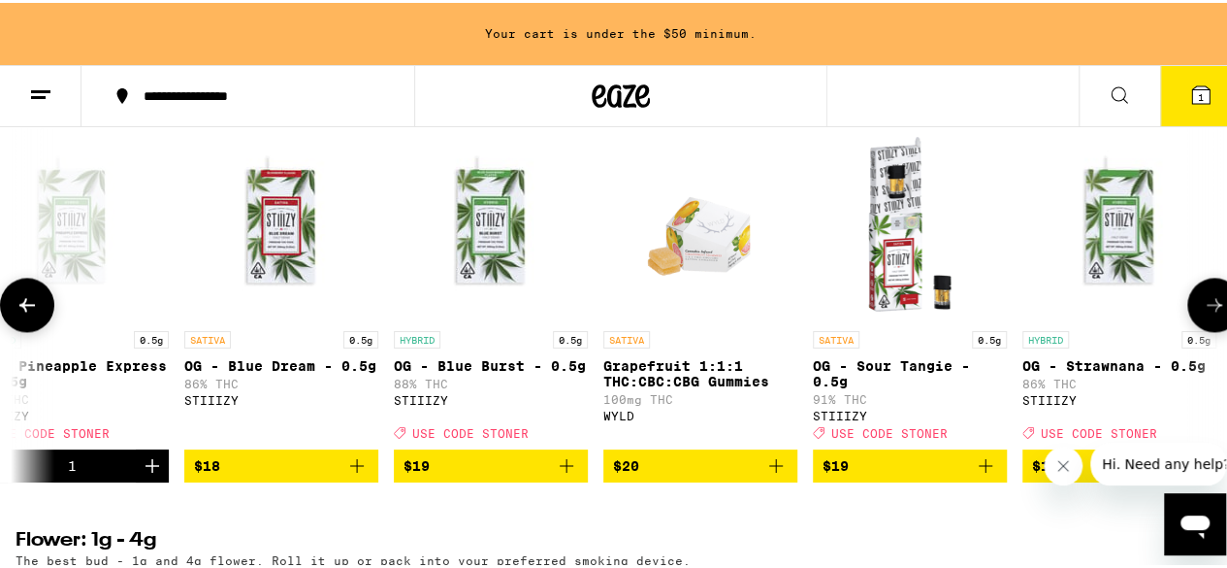
scroll to position [0, 0]
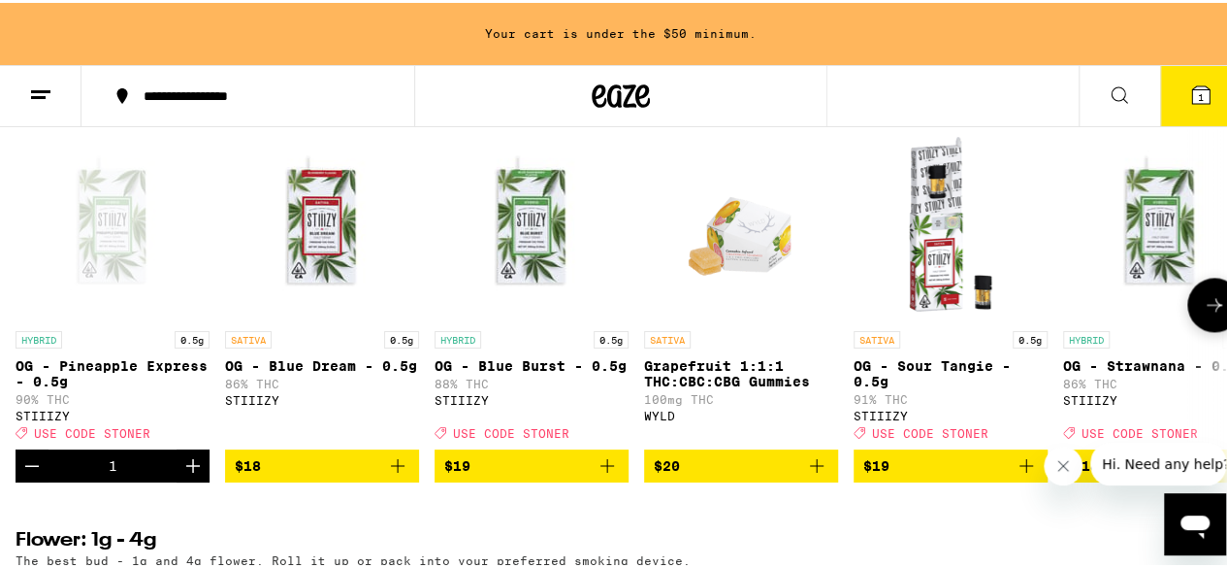
click at [604, 474] on icon "Add to bag" at bounding box center [607, 462] width 23 height 23
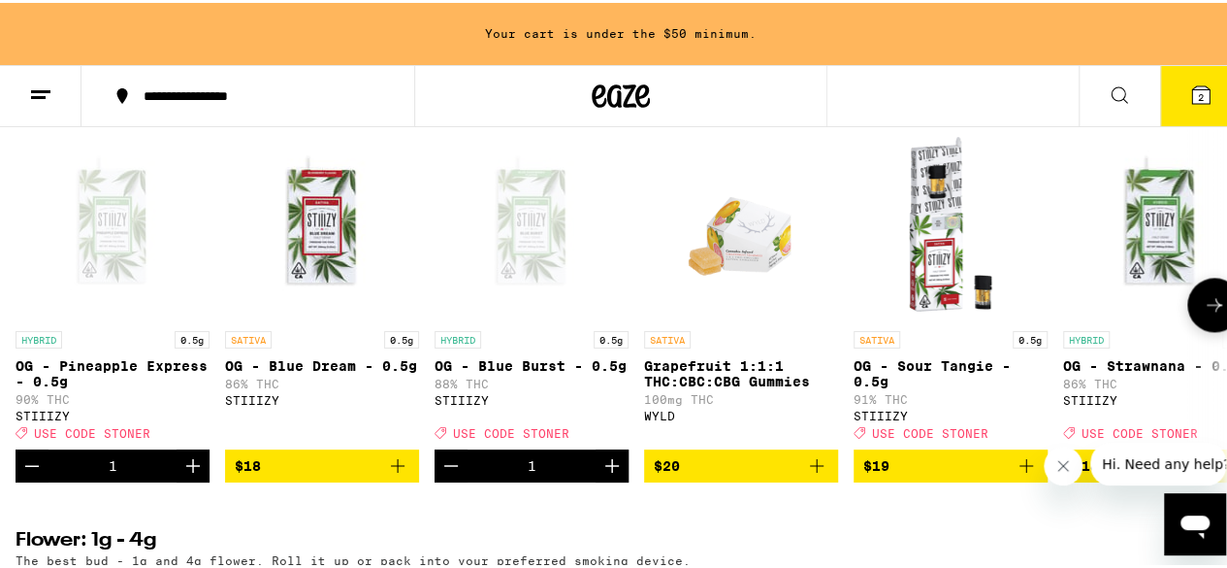
click at [1021, 474] on icon "Add to bag" at bounding box center [1026, 462] width 23 height 23
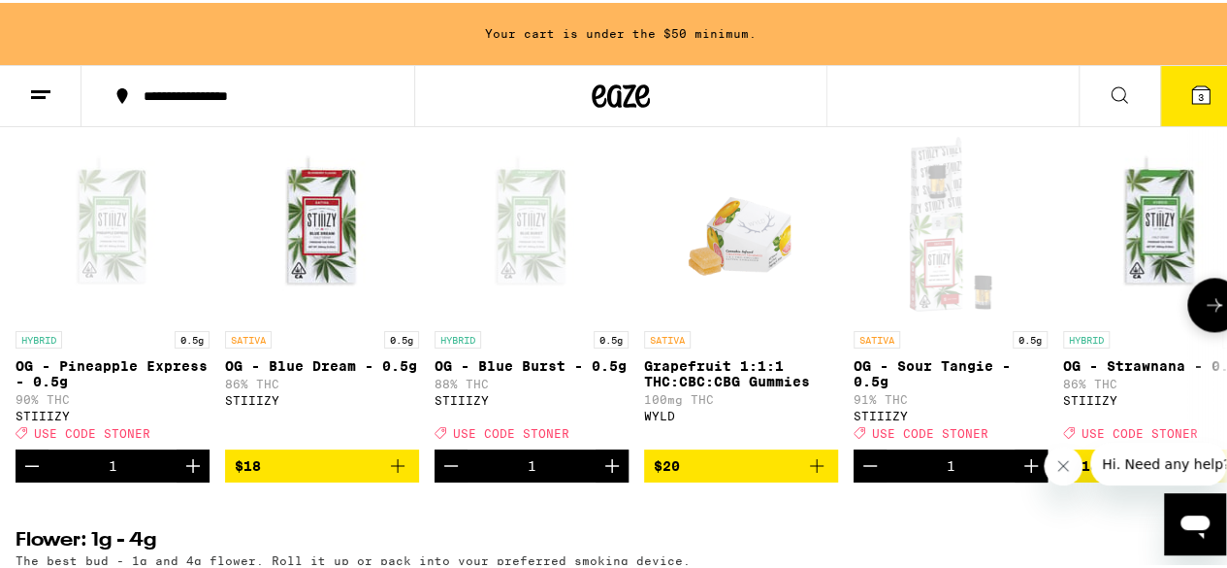
scroll to position [1102, 0]
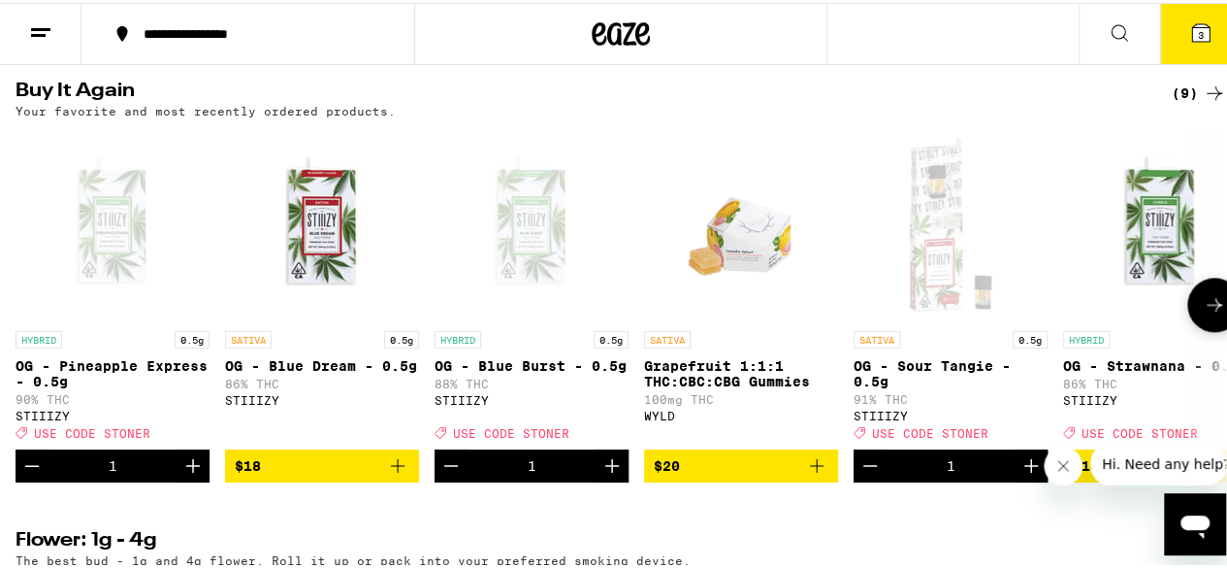
click at [1203, 313] on icon at bounding box center [1214, 301] width 23 height 23
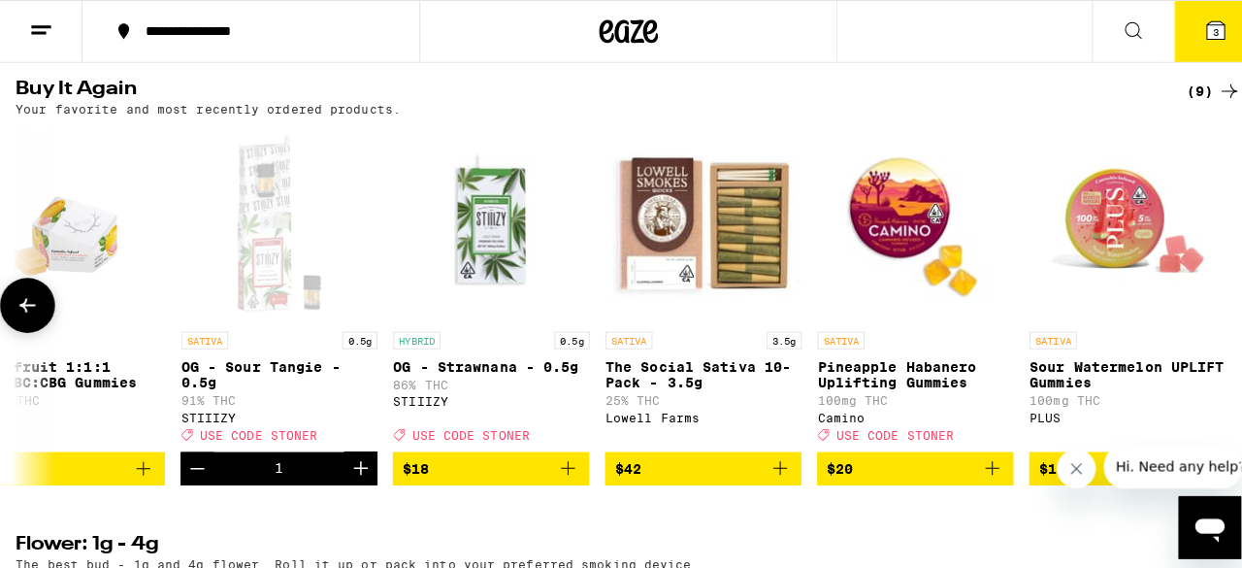
scroll to position [0, 690]
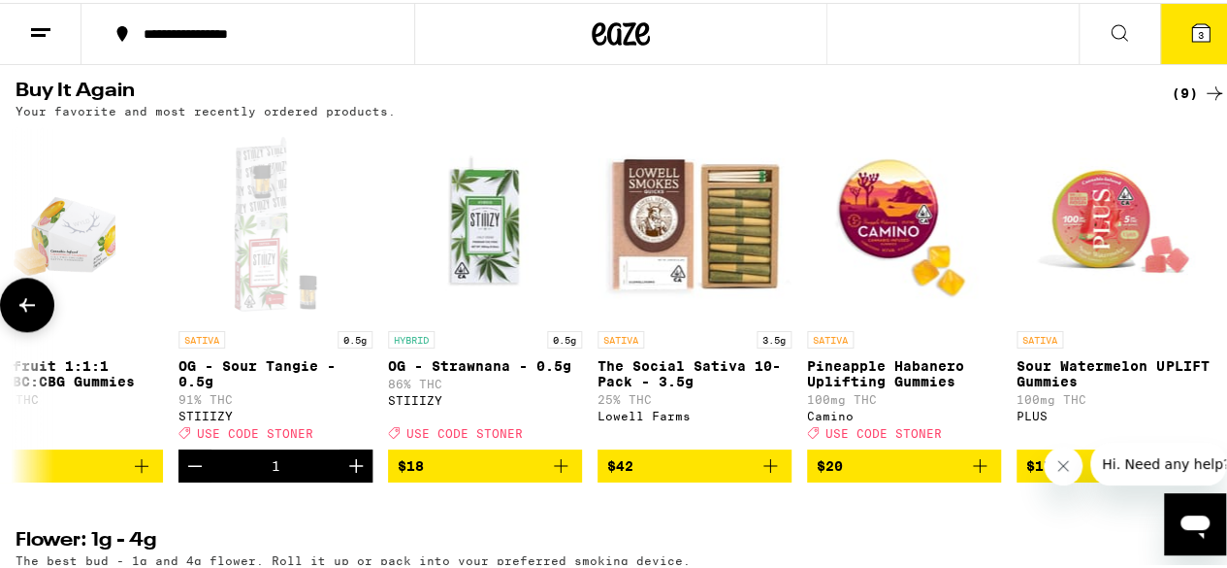
click at [498, 474] on span "$18" at bounding box center [485, 462] width 175 height 23
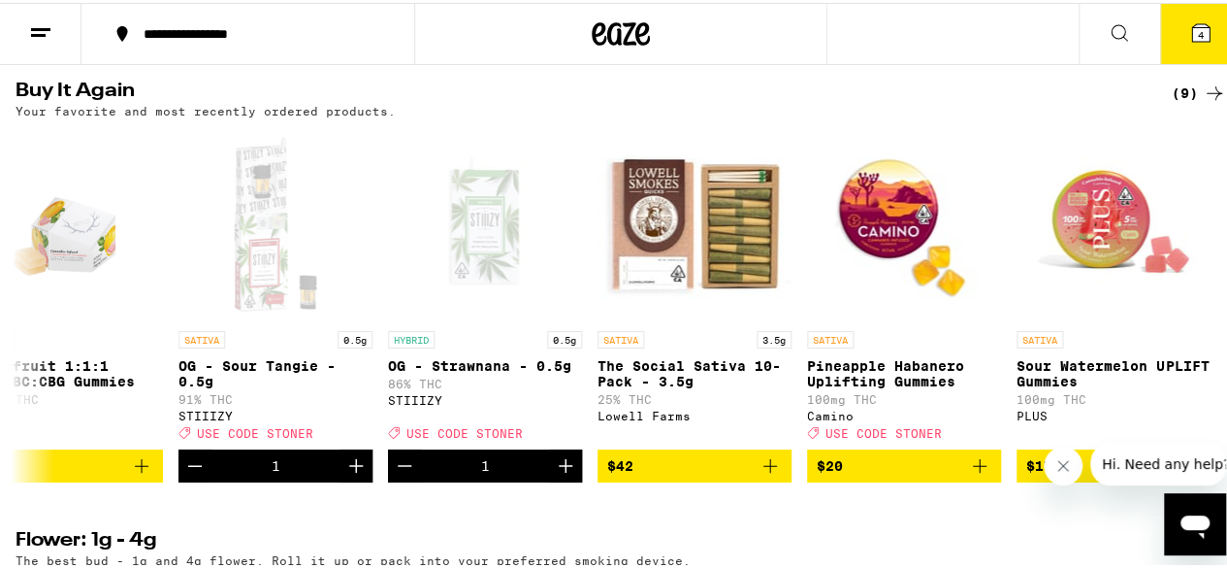
click at [1192, 37] on icon at bounding box center [1200, 29] width 17 height 17
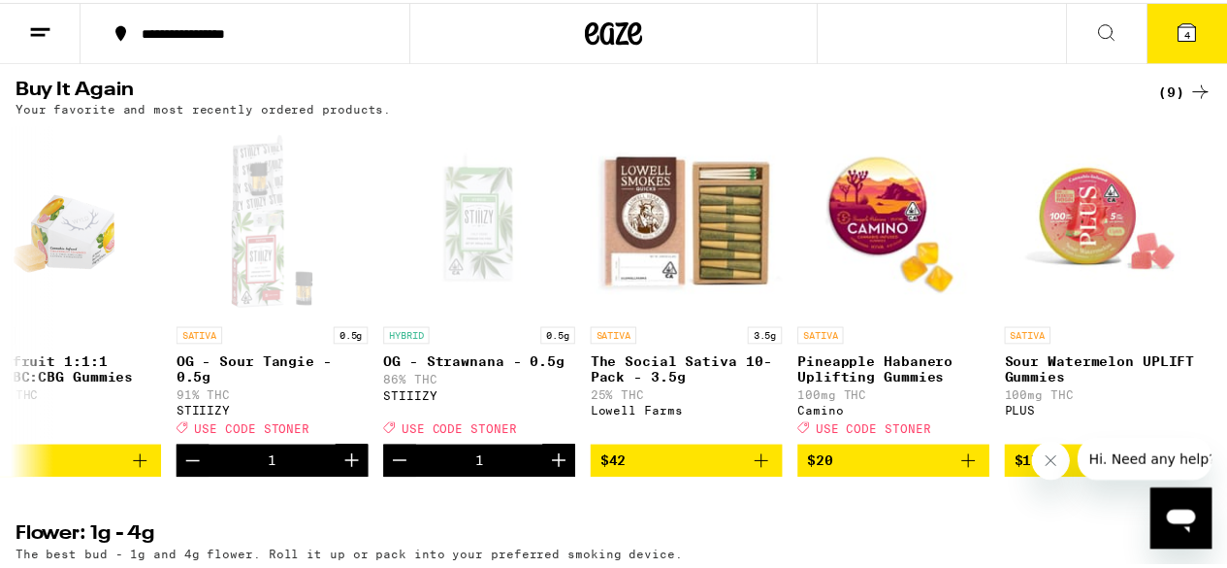
scroll to position [0, 675]
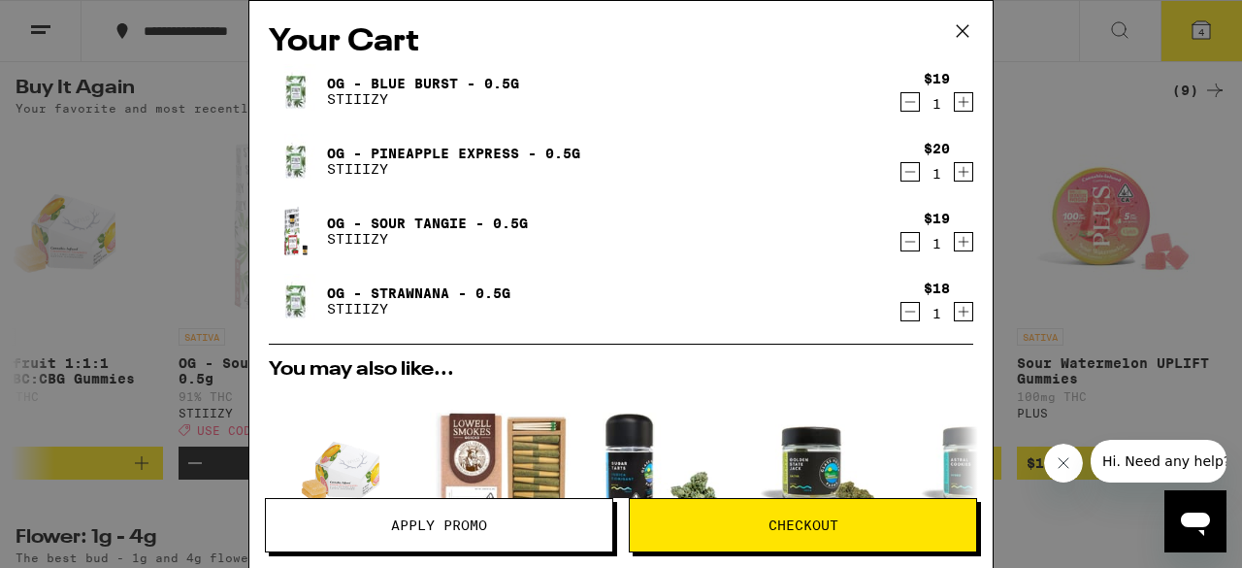
click at [515, 531] on span "Apply Promo" at bounding box center [439, 525] width 346 height 14
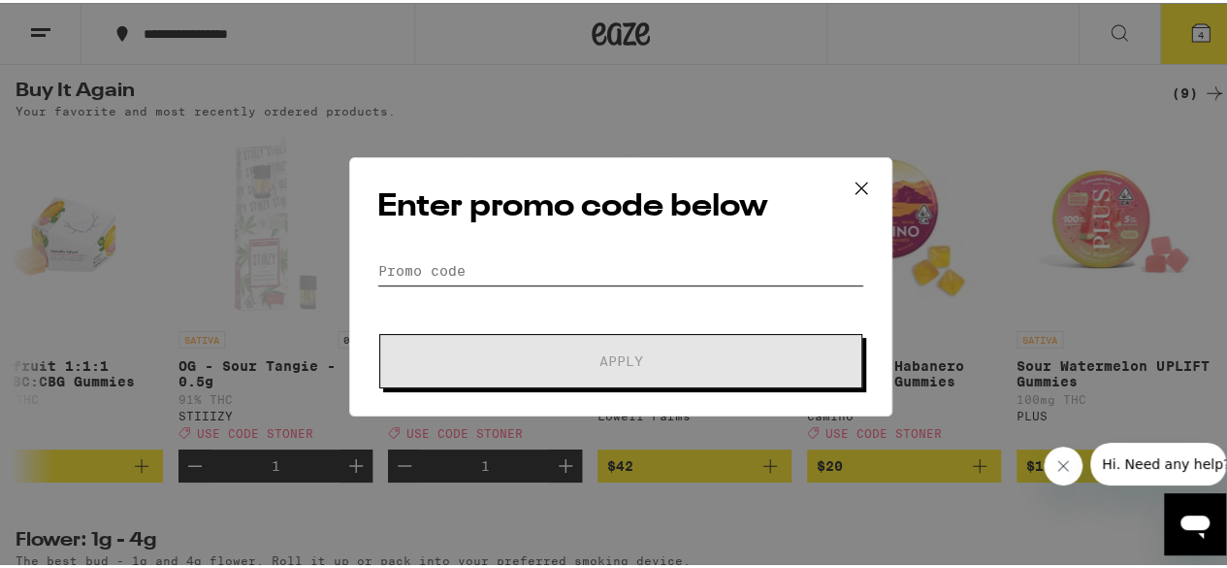
click at [460, 264] on input "Promo Code" at bounding box center [620, 267] width 487 height 29
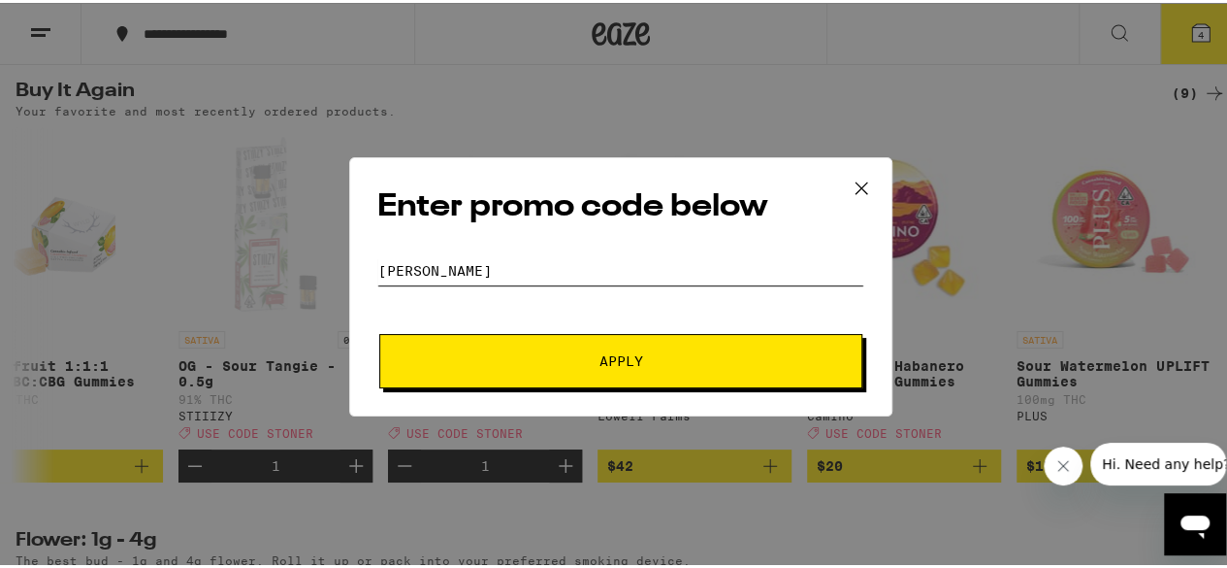
type input "[PERSON_NAME]"
click at [379, 331] on button "Apply" at bounding box center [620, 358] width 483 height 54
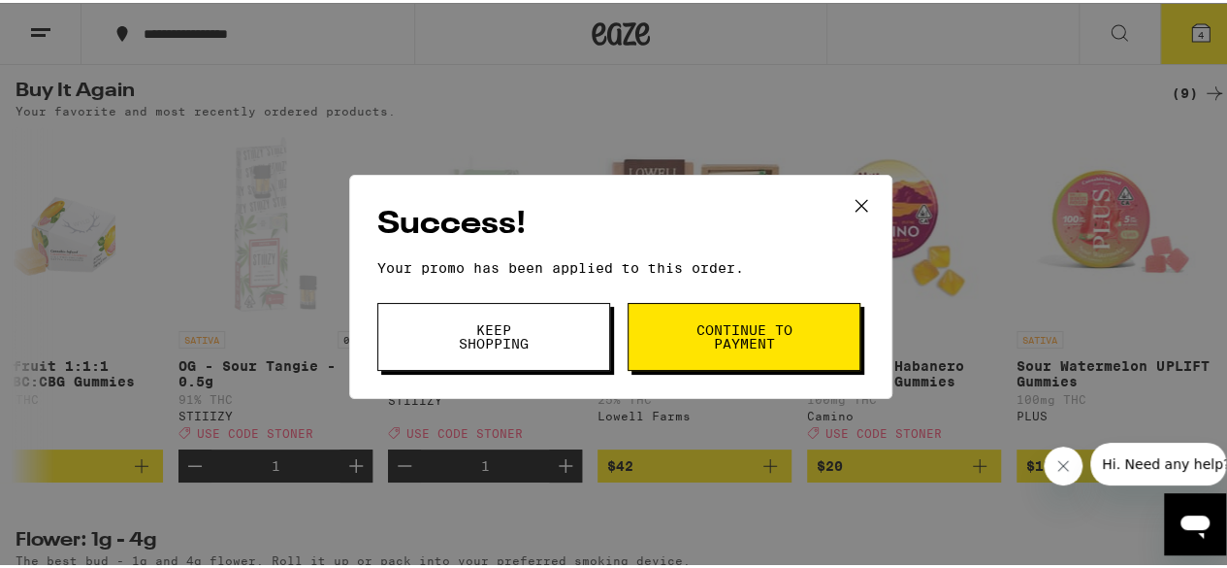
click at [707, 334] on span "Continue to payment" at bounding box center [744, 333] width 99 height 27
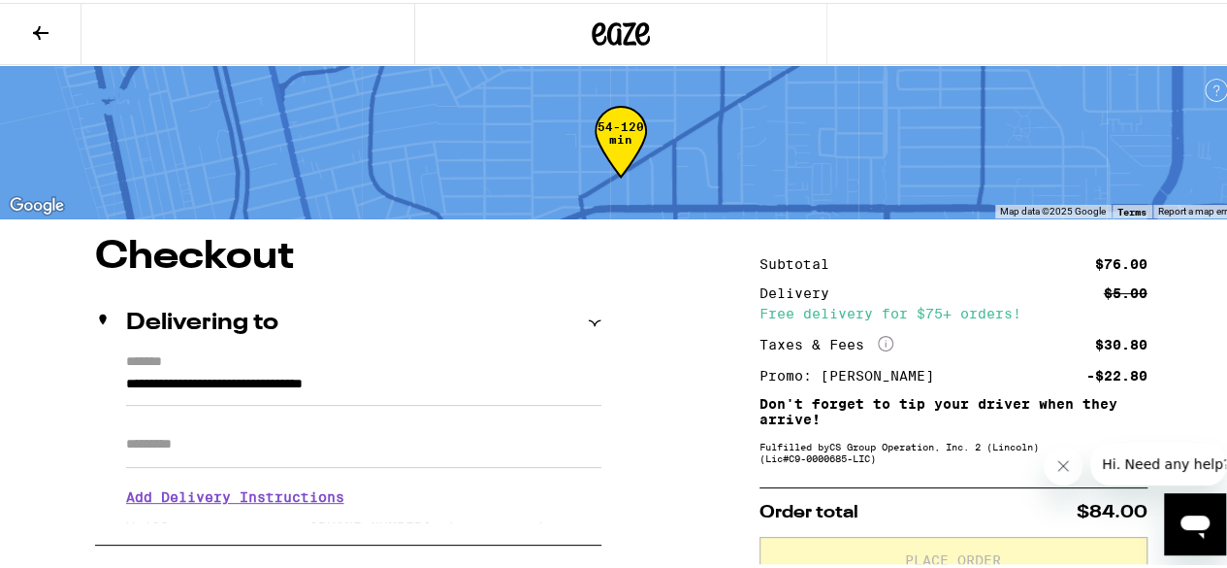
click at [245, 452] on input "Apt/Suite" at bounding box center [363, 441] width 475 height 47
type input "******"
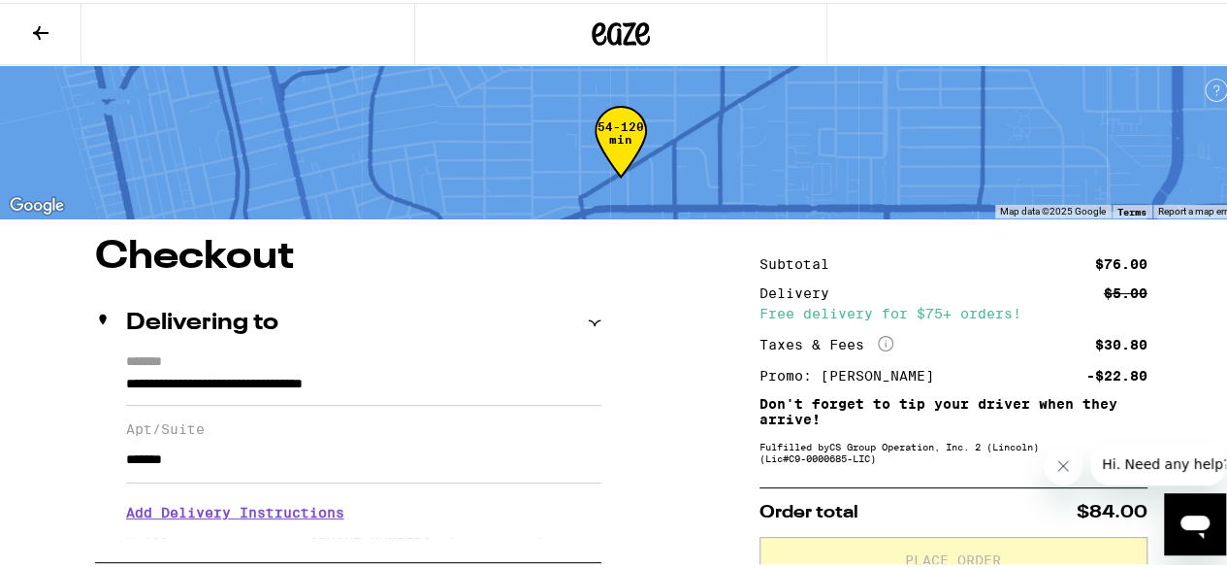
click at [49, 28] on icon at bounding box center [40, 29] width 23 height 23
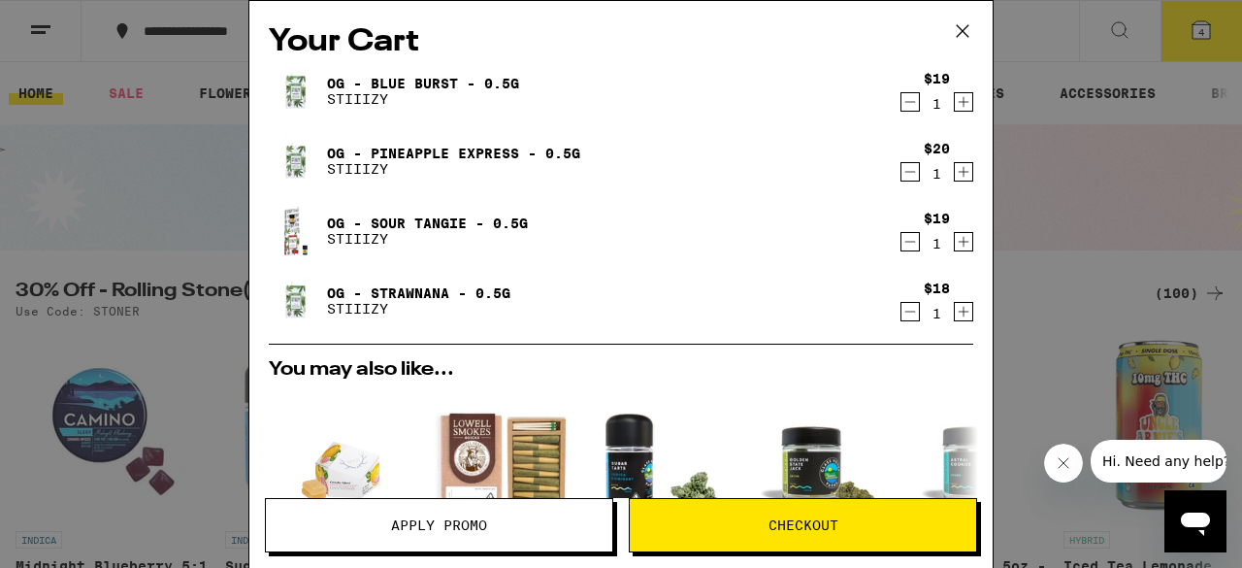
click at [960, 28] on icon at bounding box center [962, 30] width 29 height 29
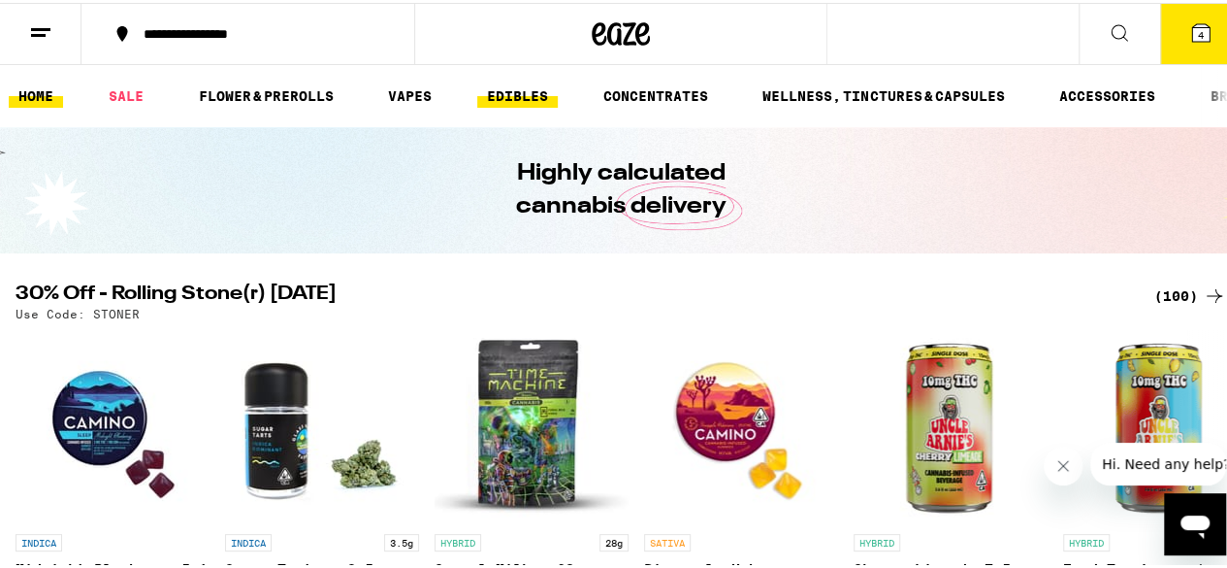
click at [539, 90] on link "EDIBLES" at bounding box center [517, 93] width 81 height 23
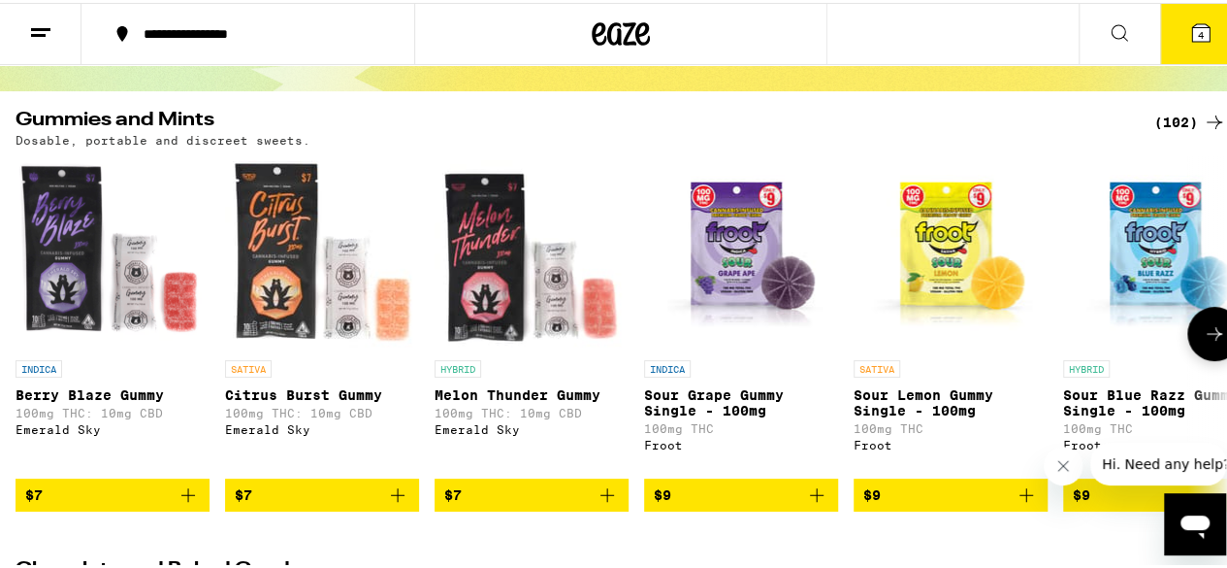
scroll to position [97, 0]
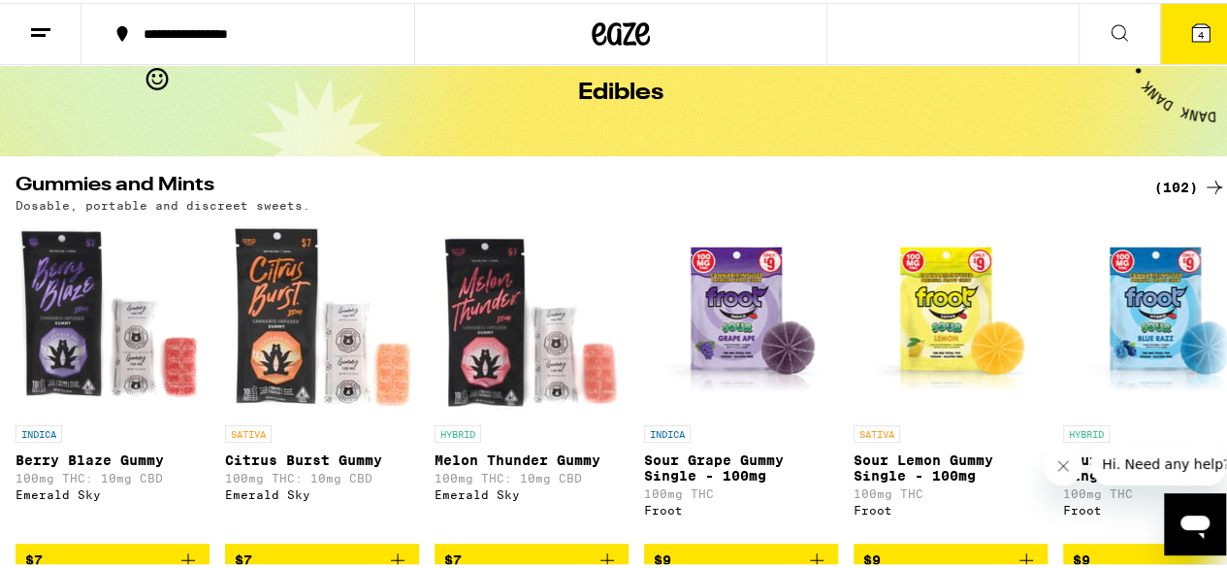
click at [1171, 182] on div "(102)" at bounding box center [1191, 184] width 72 height 23
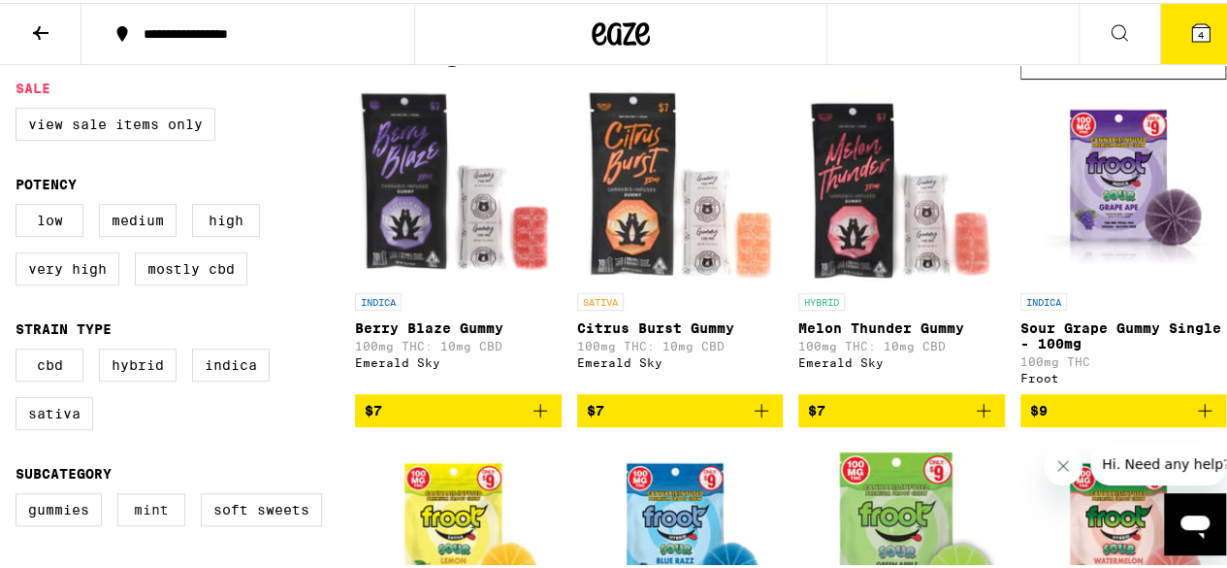
scroll to position [291, 0]
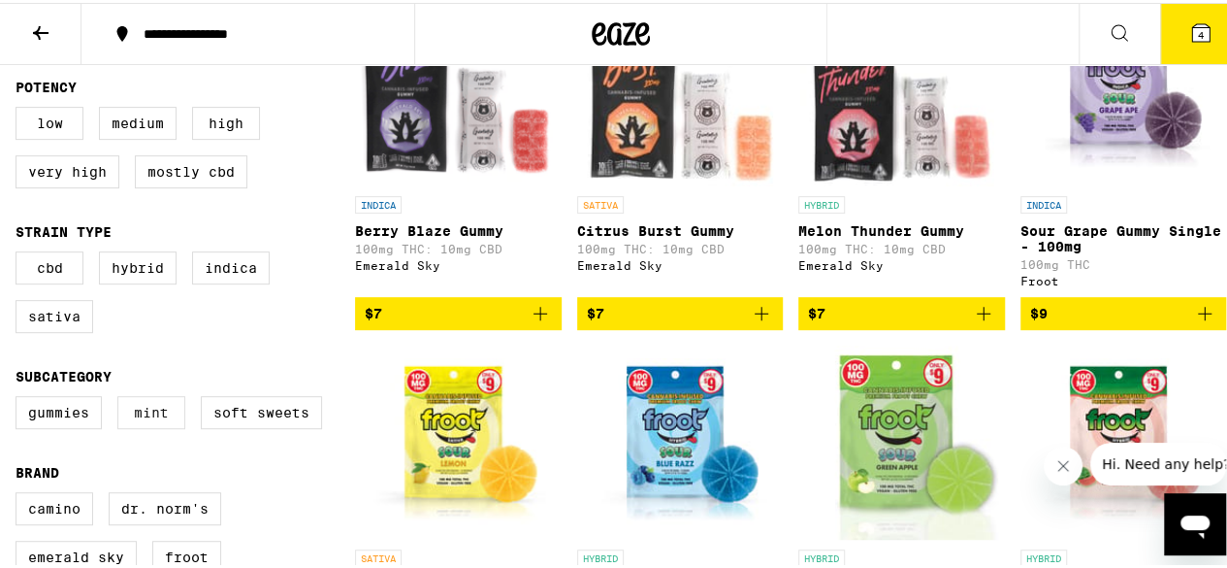
click at [149, 426] on label "Mint" at bounding box center [151, 409] width 68 height 33
click at [20, 397] on input "Mint" at bounding box center [19, 396] width 1 height 1
checkbox input "true"
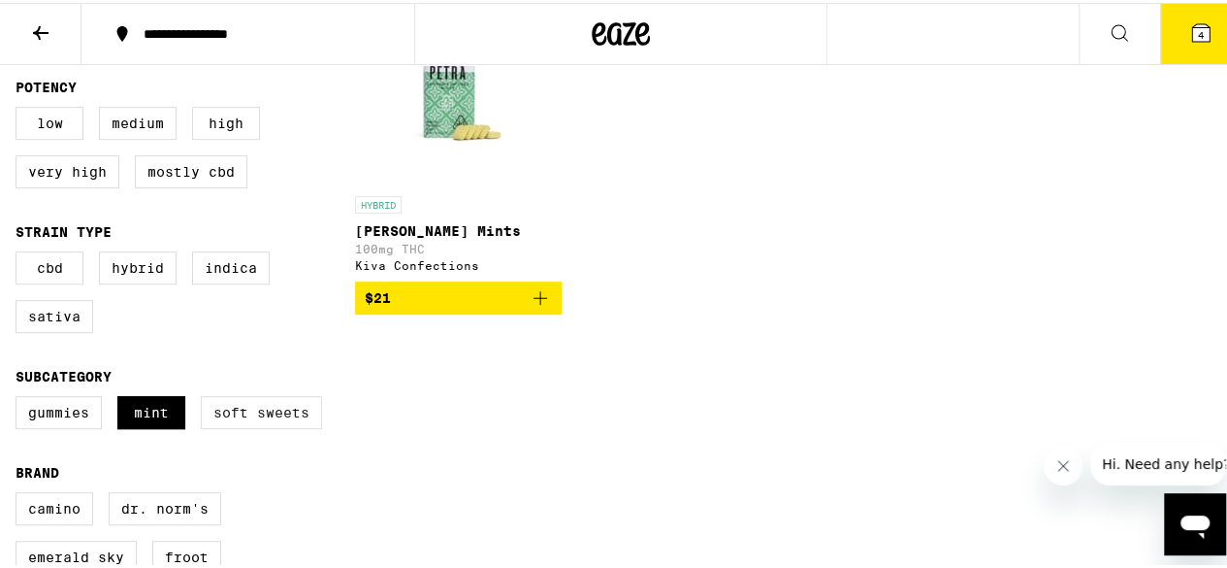
click at [248, 426] on label "Soft Sweets" at bounding box center [261, 409] width 121 height 33
click at [20, 397] on input "Soft Sweets" at bounding box center [19, 396] width 1 height 1
checkbox input "true"
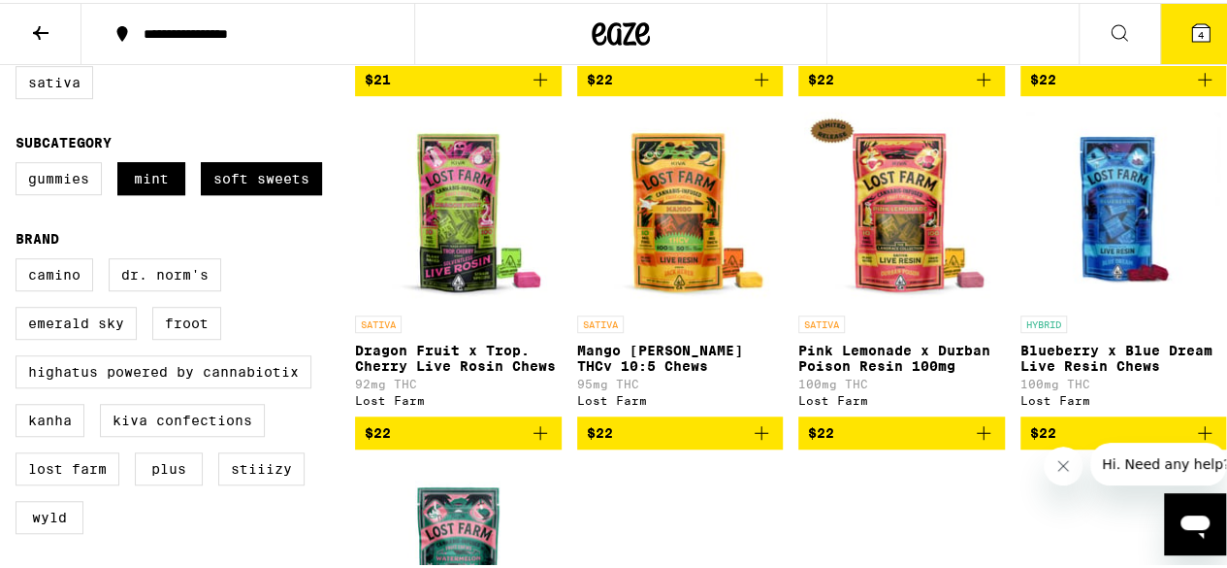
scroll to position [485, 0]
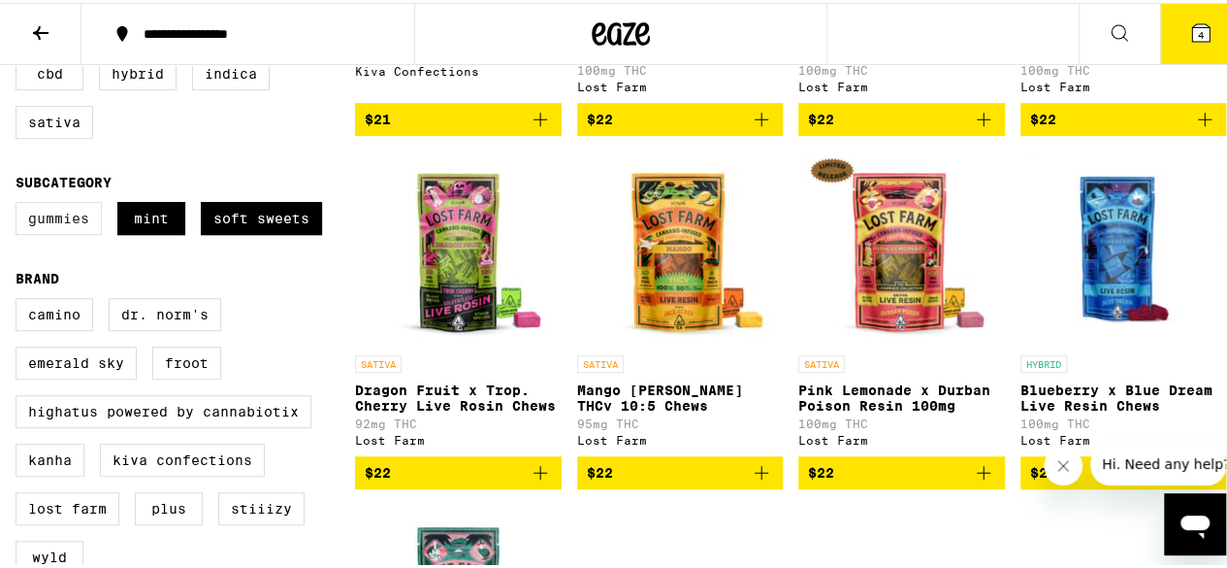
click at [78, 232] on label "Gummies" at bounding box center [59, 215] width 86 height 33
click at [20, 203] on input "Gummies" at bounding box center [19, 202] width 1 height 1
checkbox input "true"
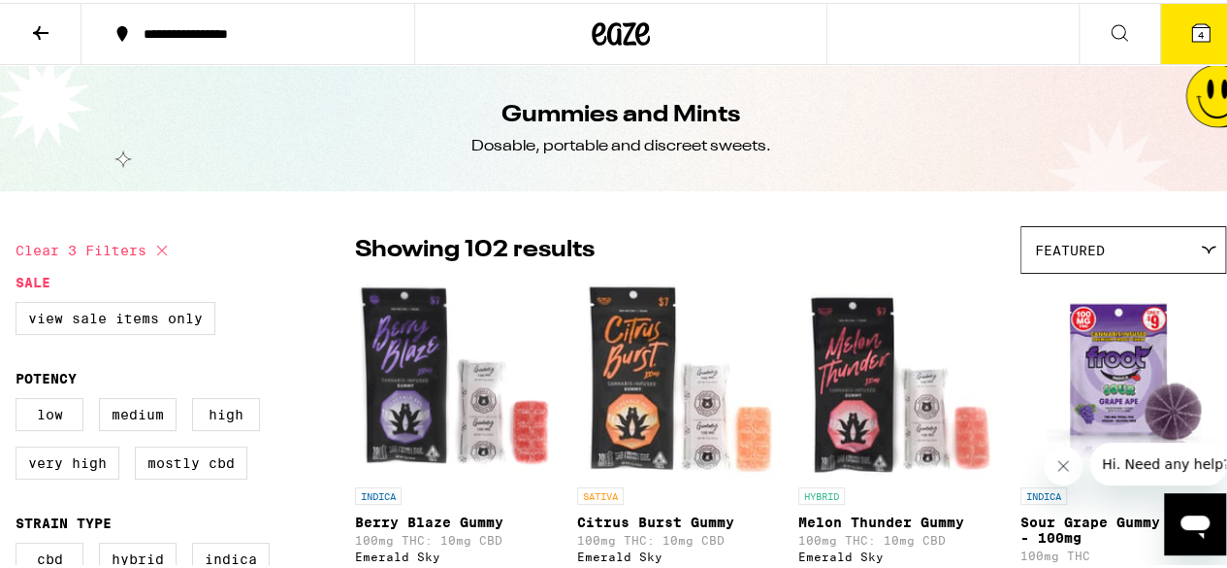
click at [44, 26] on icon at bounding box center [40, 29] width 23 height 23
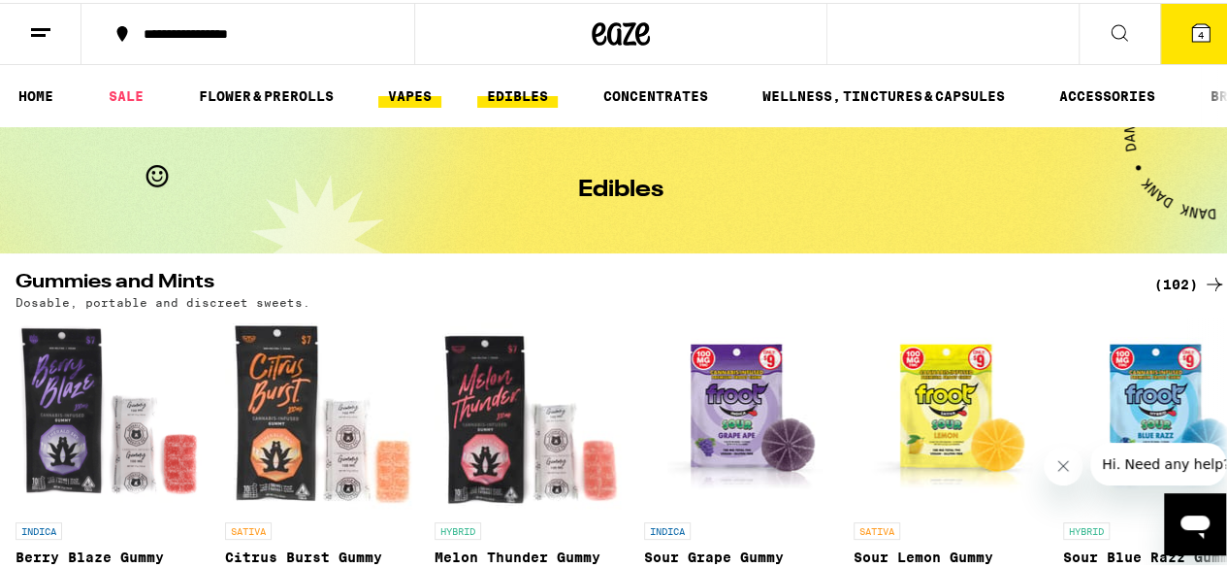
click at [404, 89] on link "VAPES" at bounding box center [409, 93] width 63 height 23
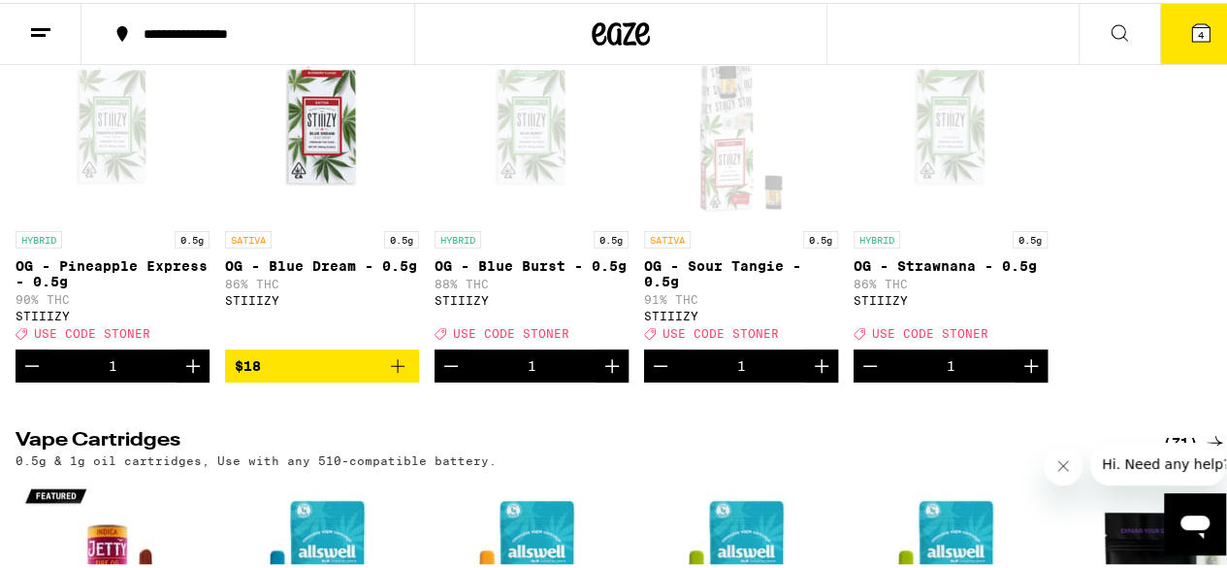
click at [398, 370] on icon "Add to bag" at bounding box center [398, 363] width 14 height 14
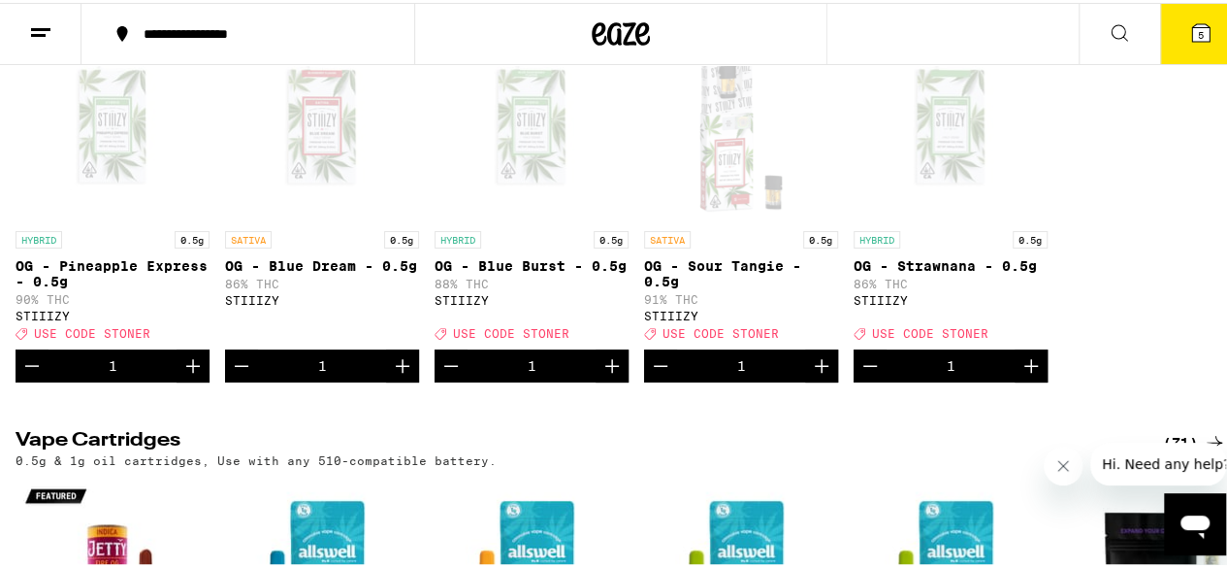
click at [1192, 23] on icon at bounding box center [1200, 29] width 17 height 17
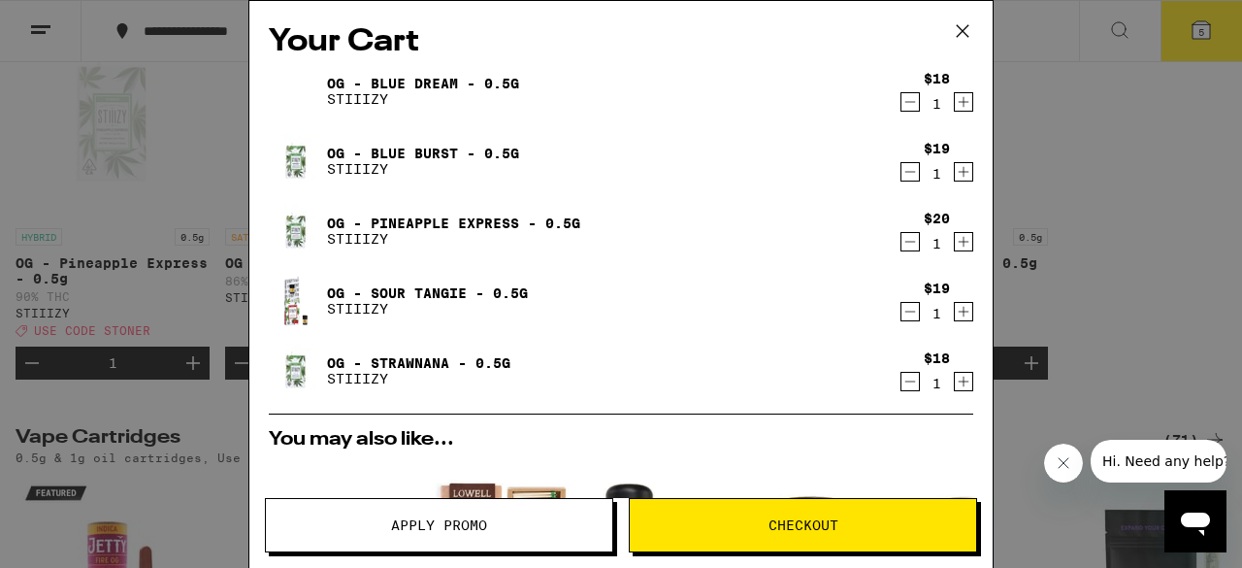
click at [434, 518] on span "Apply Promo" at bounding box center [439, 525] width 96 height 14
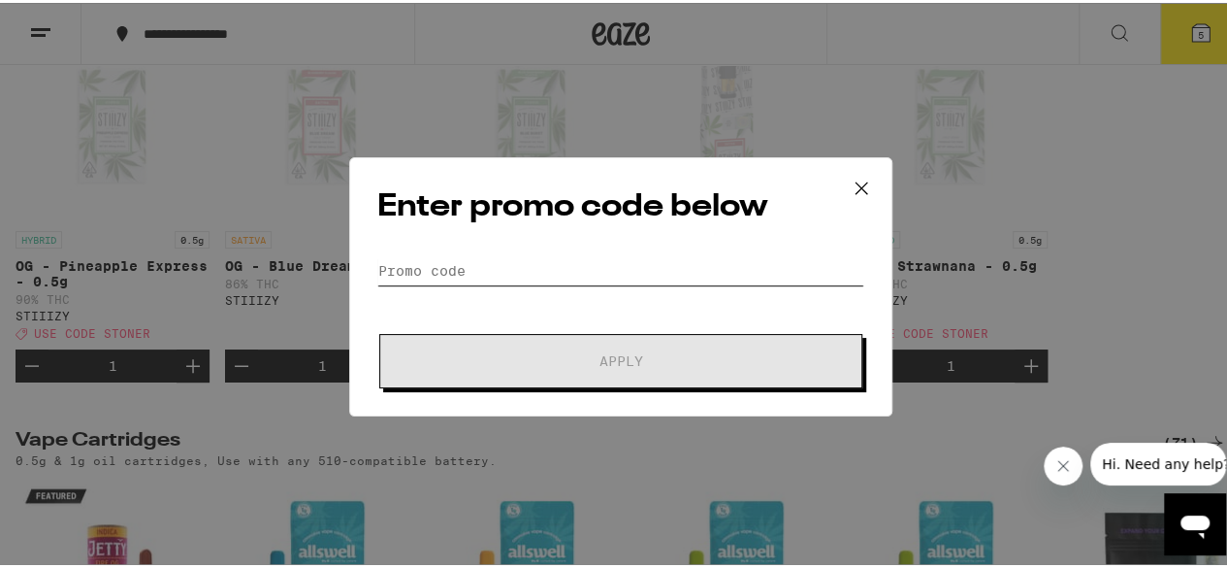
click at [423, 259] on input "Promo Code" at bounding box center [620, 267] width 487 height 29
type input "T"
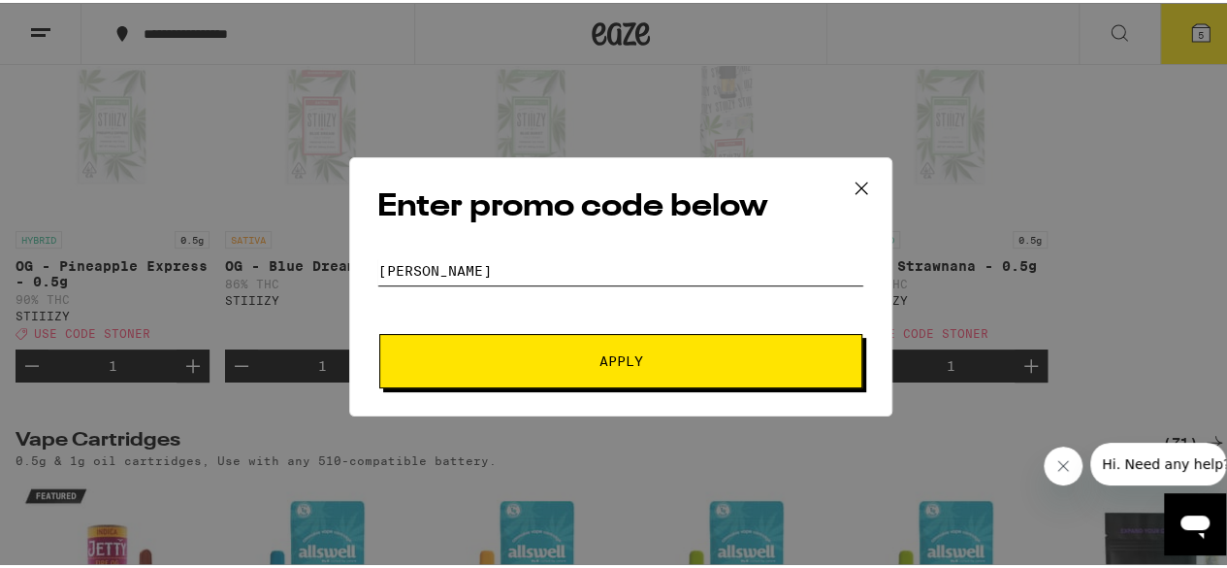
type input "[PERSON_NAME]"
click at [379, 331] on button "Apply" at bounding box center [620, 358] width 483 height 54
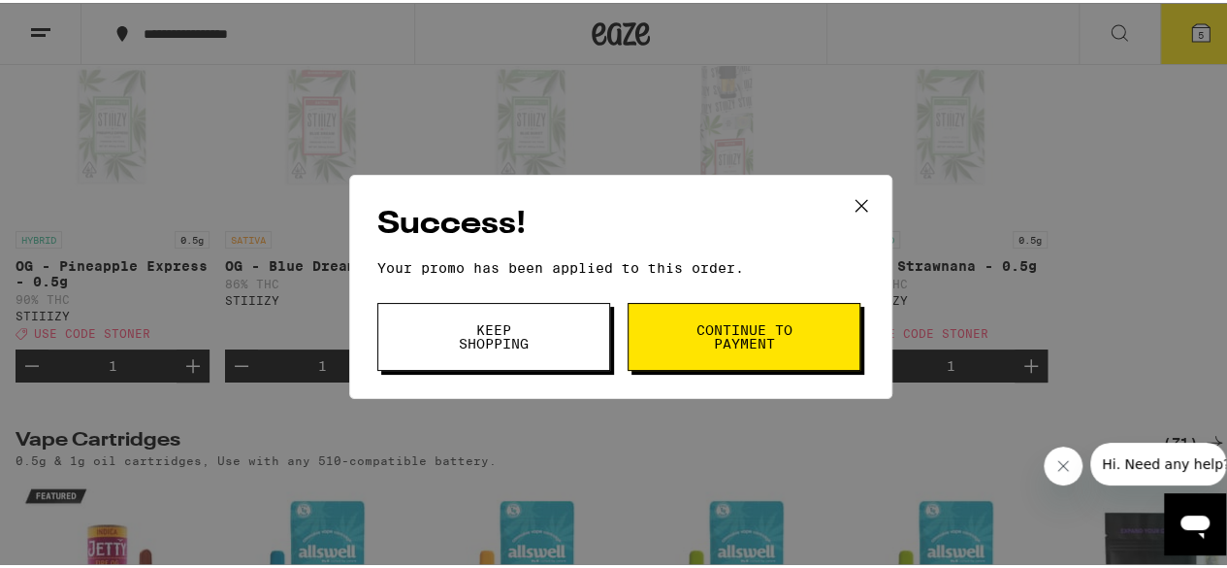
click at [764, 336] on span "Continue to payment" at bounding box center [744, 333] width 99 height 27
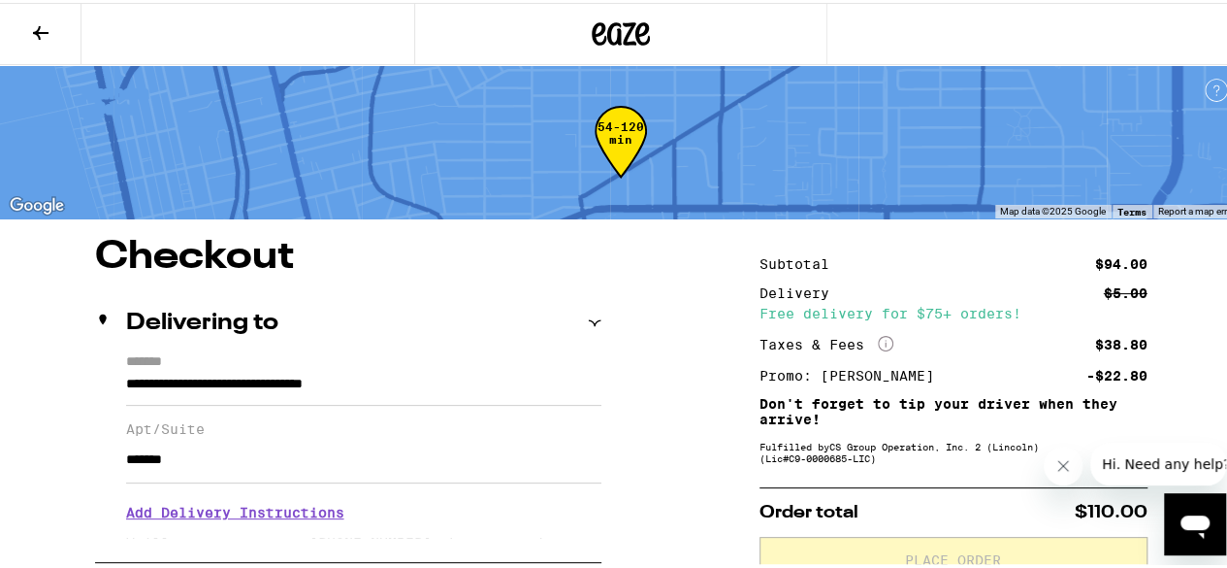
click at [54, 34] on button at bounding box center [41, 31] width 82 height 61
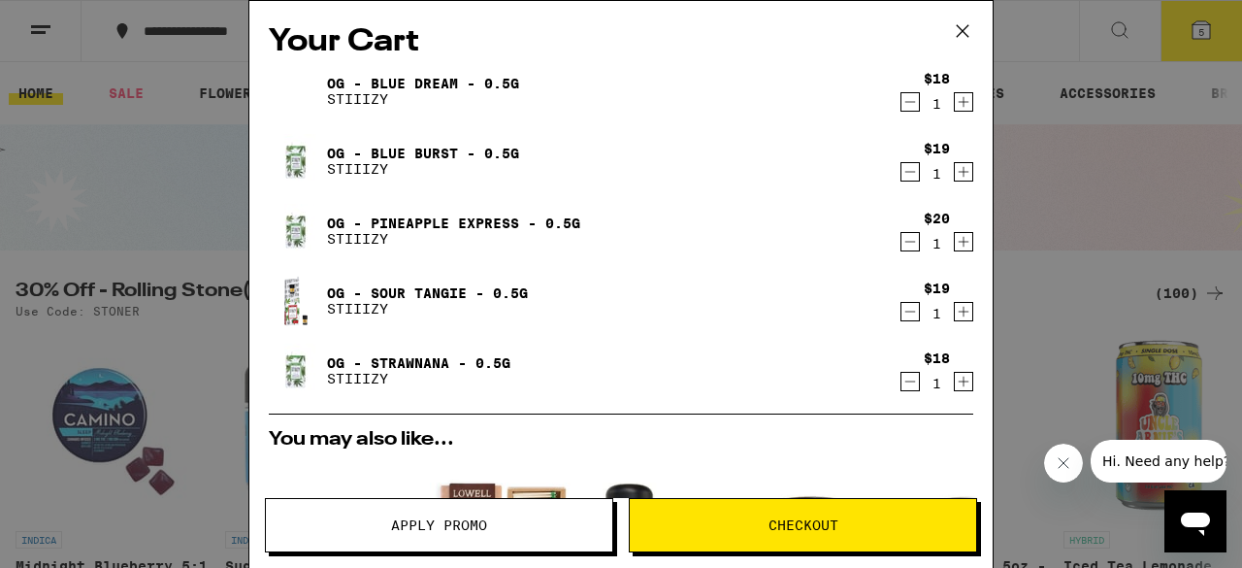
click at [901, 376] on icon "Decrement" at bounding box center [909, 381] width 17 height 23
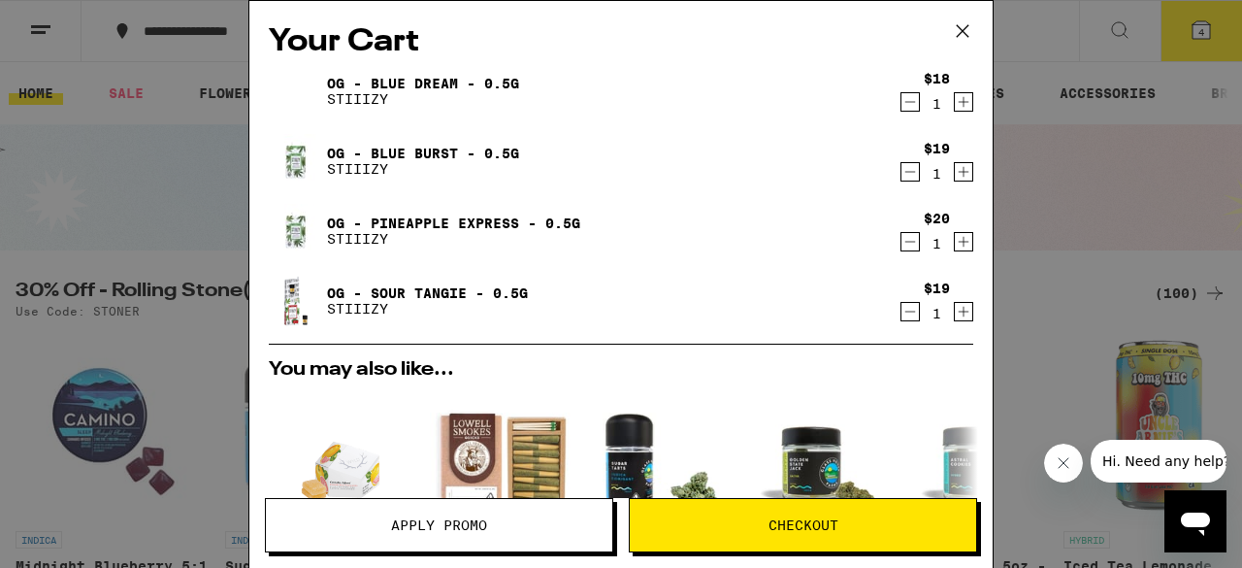
click at [855, 520] on span "Checkout" at bounding box center [803, 525] width 346 height 14
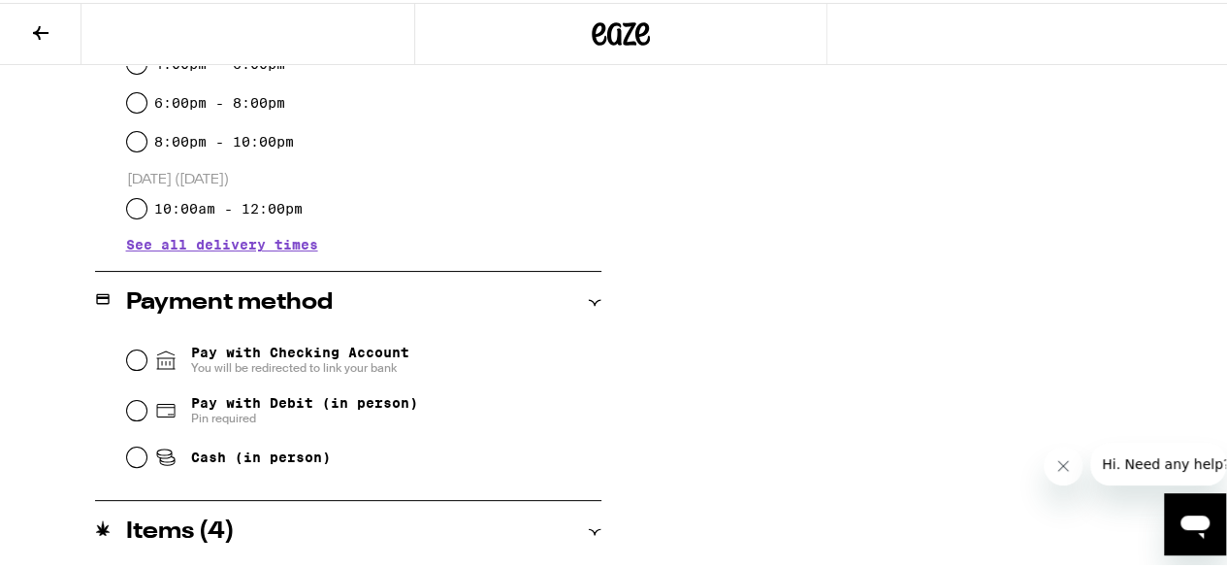
scroll to position [776, 0]
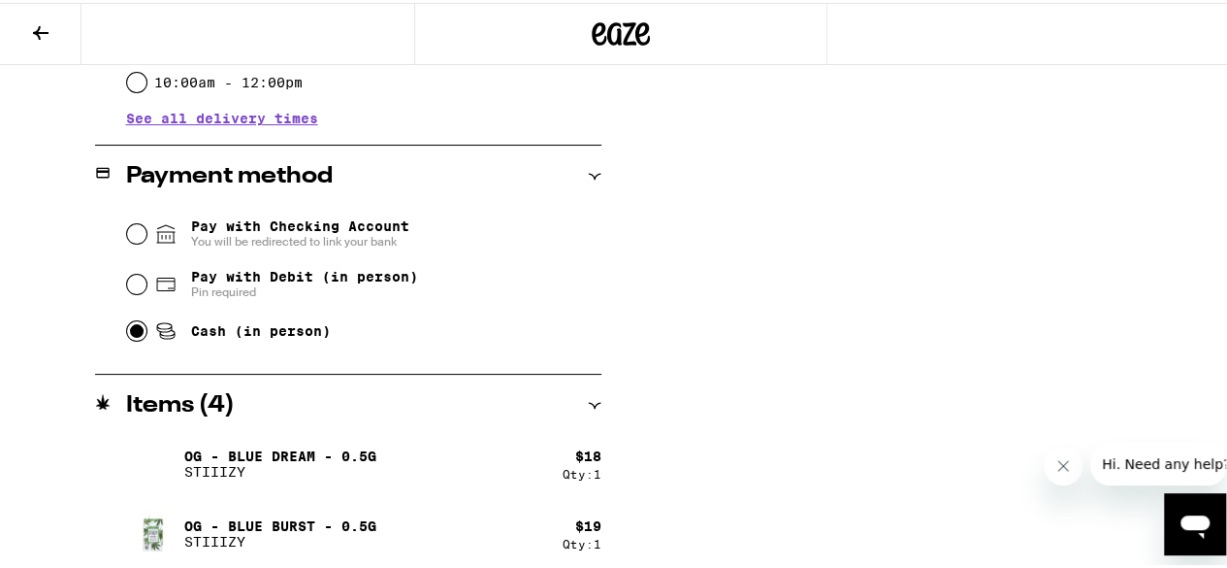
click at [132, 335] on input "Cash (in person)" at bounding box center [136, 327] width 19 height 19
radio input "true"
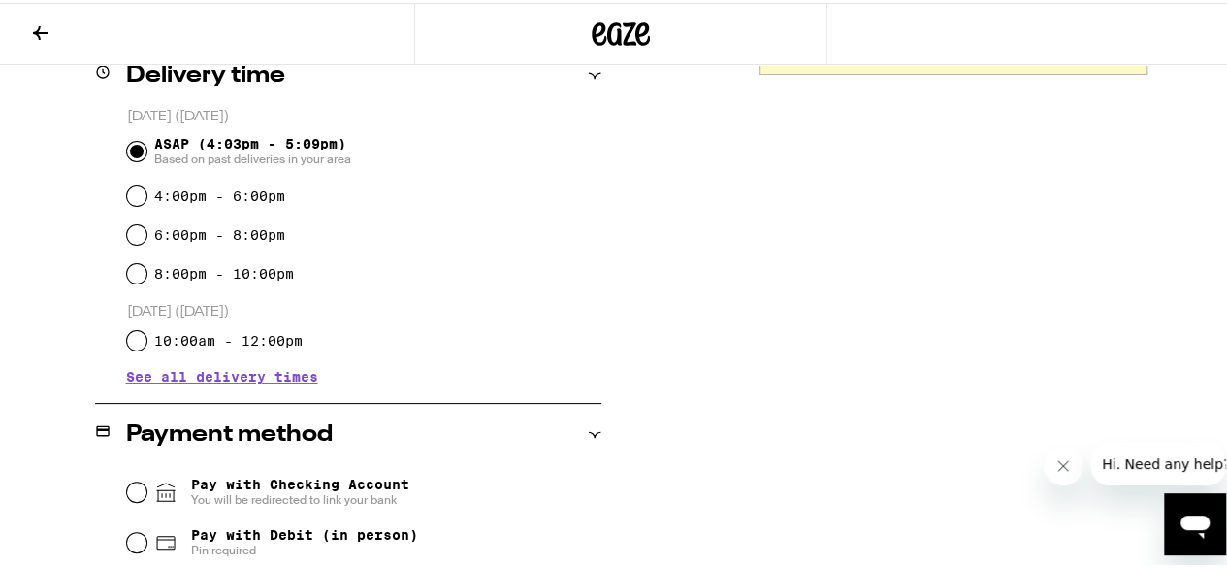
scroll to position [339, 0]
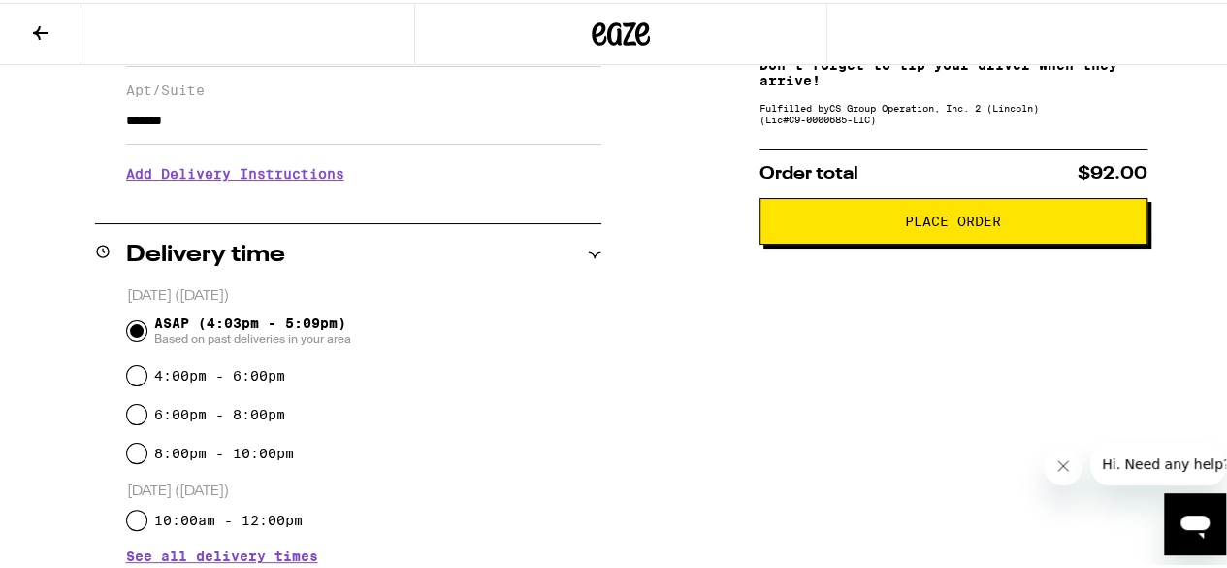
click at [944, 224] on span "Place Order" at bounding box center [953, 219] width 96 height 14
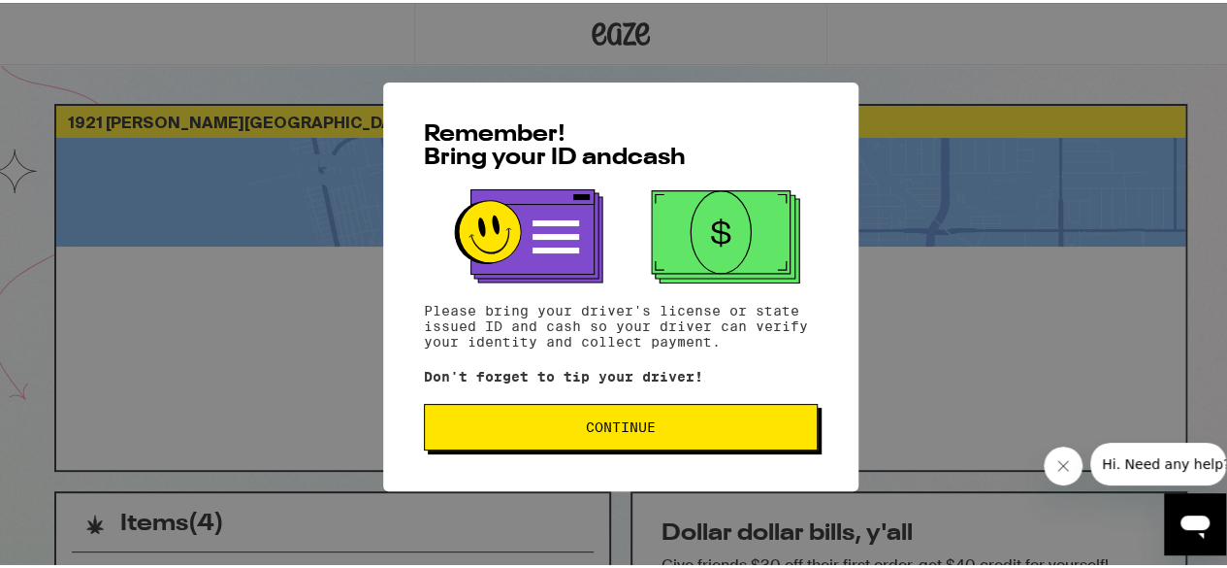
click at [631, 439] on button "Continue" at bounding box center [621, 424] width 394 height 47
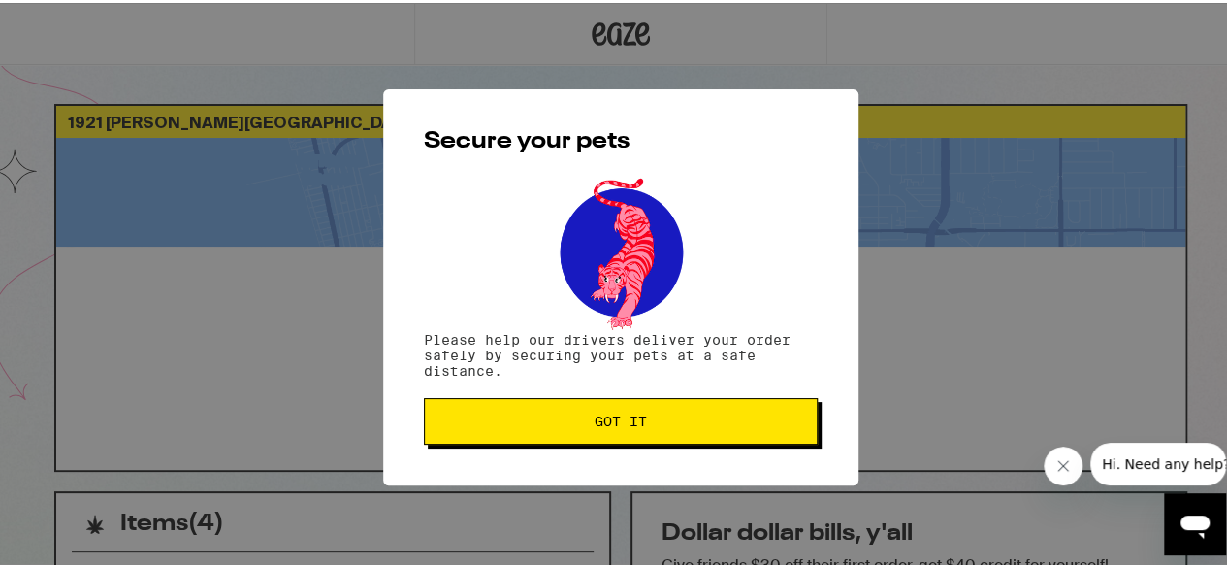
click at [635, 424] on span "Got it" at bounding box center [621, 418] width 52 height 14
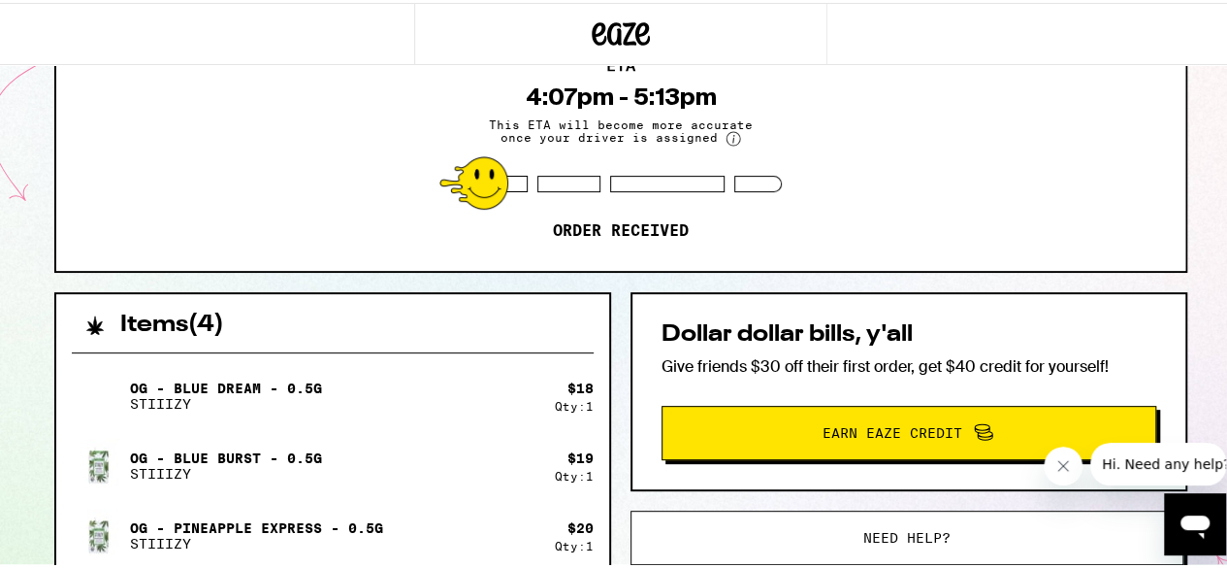
scroll to position [187, 0]
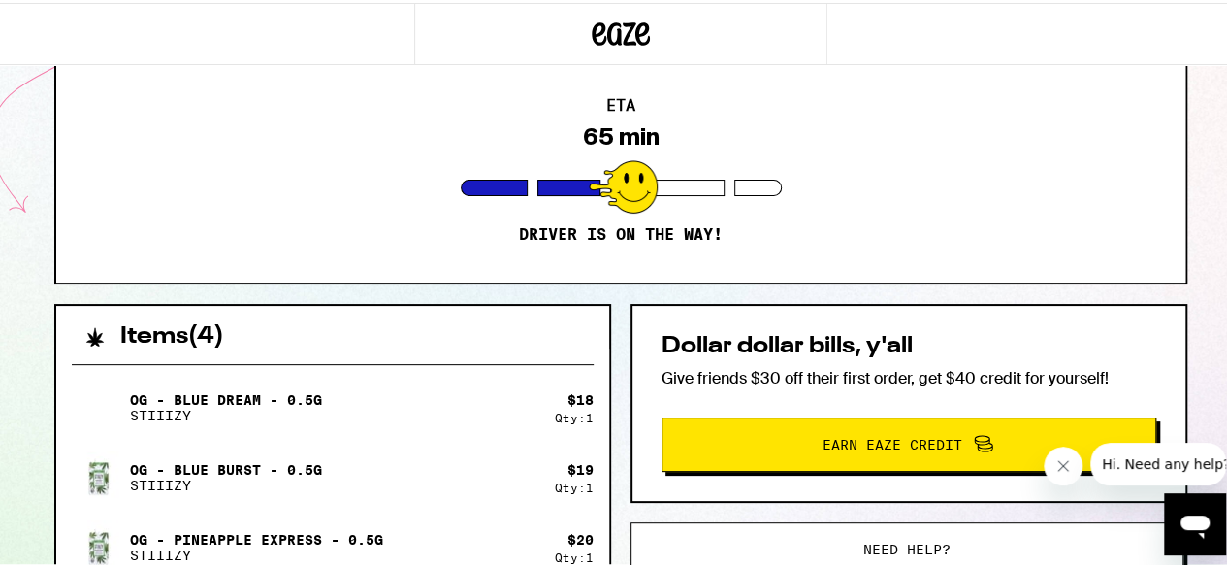
drag, startPoint x: 1056, startPoint y: 3, endPoint x: 750, endPoint y: 58, distance: 310.6
click at [750, 58] on div at bounding box center [621, 31] width 414 height 62
click at [803, 294] on div "1921 [PERSON_NAME][GEOGRAPHIC_DATA] 90278 ETA 65 min Driver is on the way! Item…" at bounding box center [621, 435] width 1164 height 1042
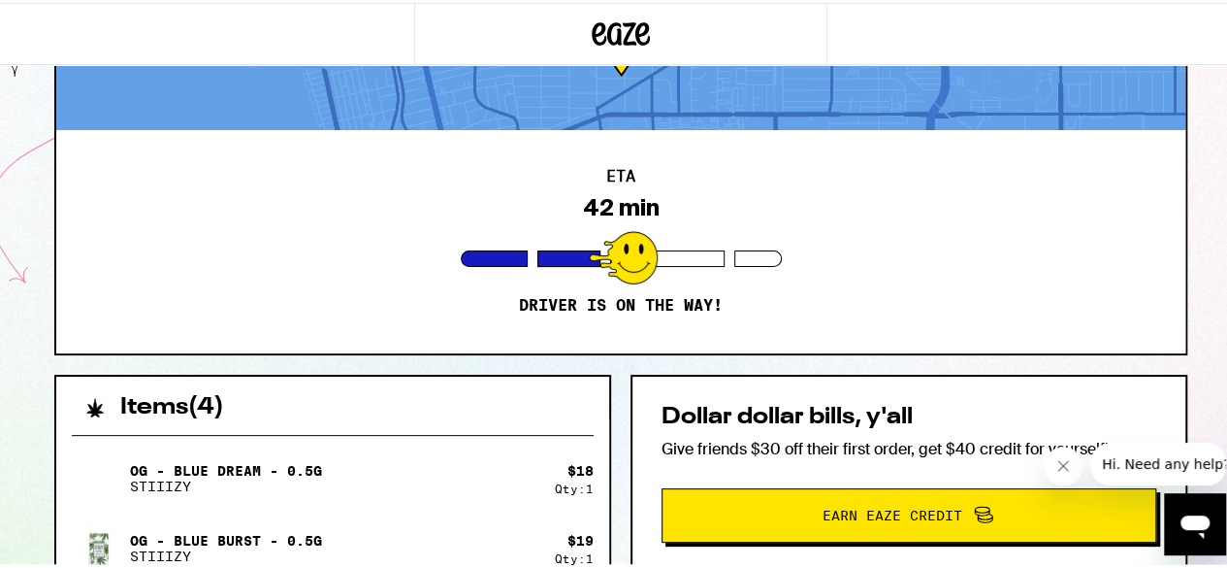
scroll to position [90, 0]
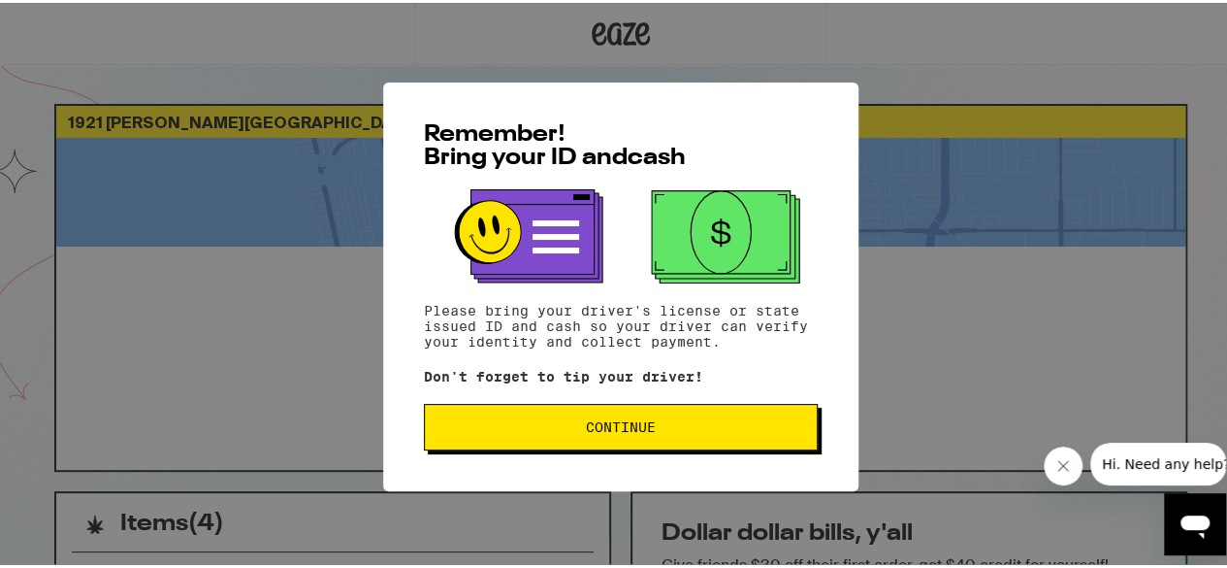
click at [628, 424] on span "Continue" at bounding box center [621, 424] width 70 height 14
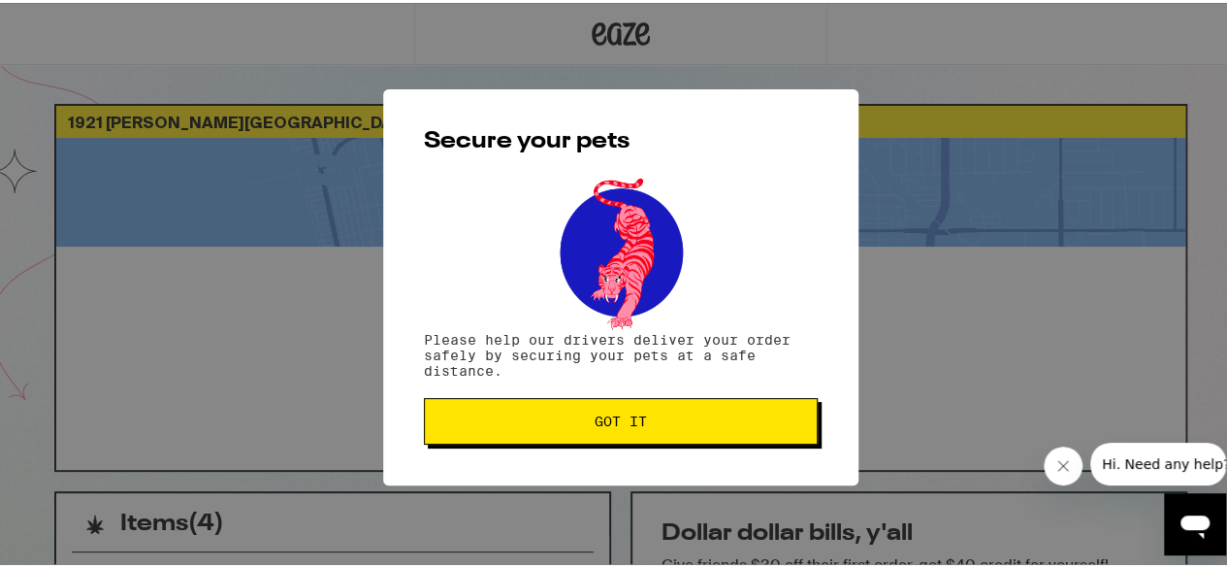
click at [687, 422] on span "Got it" at bounding box center [621, 418] width 361 height 14
